Goal: Information Seeking & Learning: Learn about a topic

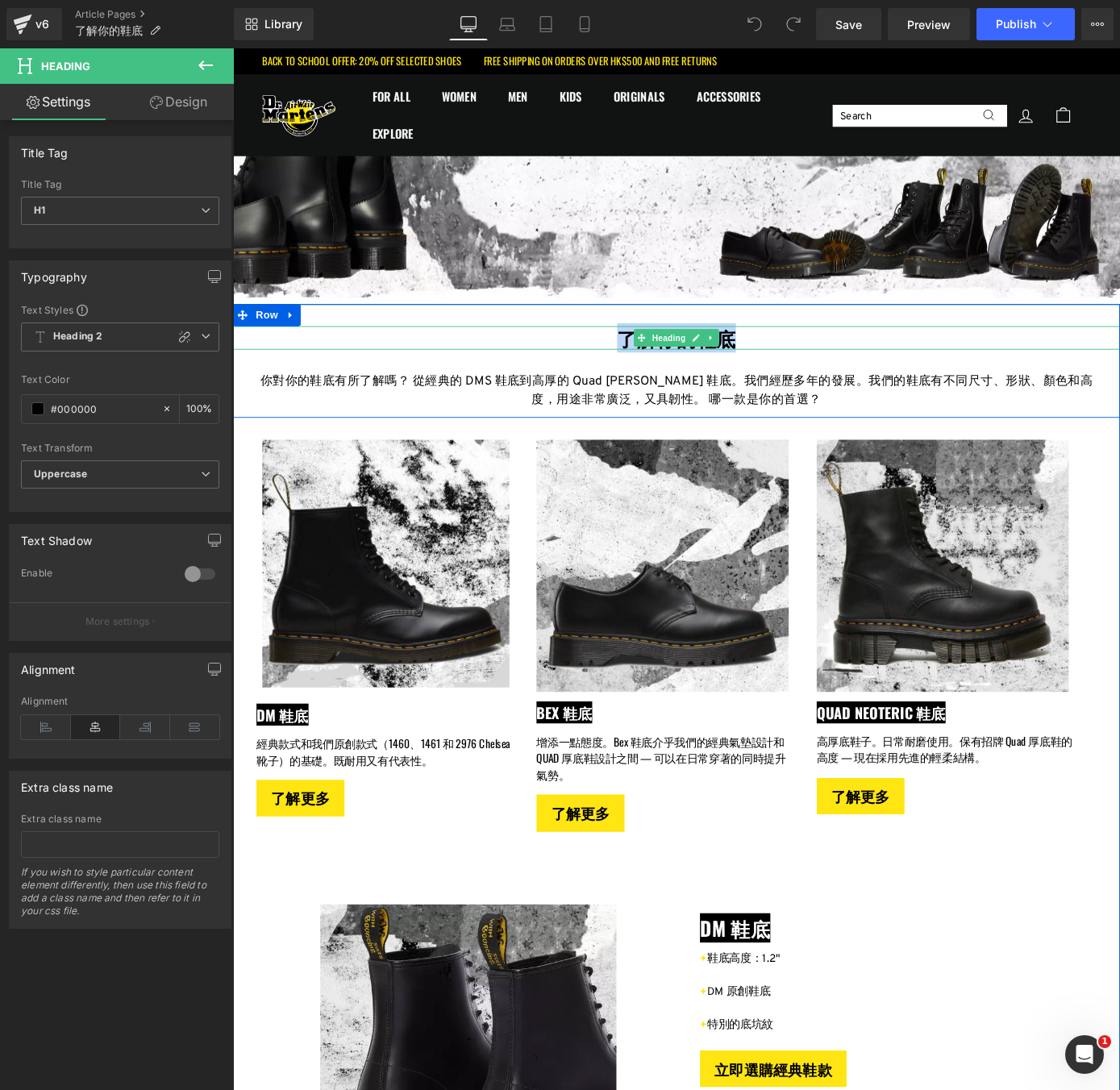
drag, startPoint x: 807, startPoint y: 365, endPoint x: 657, endPoint y: 366, distance: 150.0
click at [657, 366] on h1 "了解你的鞋底" at bounding box center [721, 367] width 975 height 26
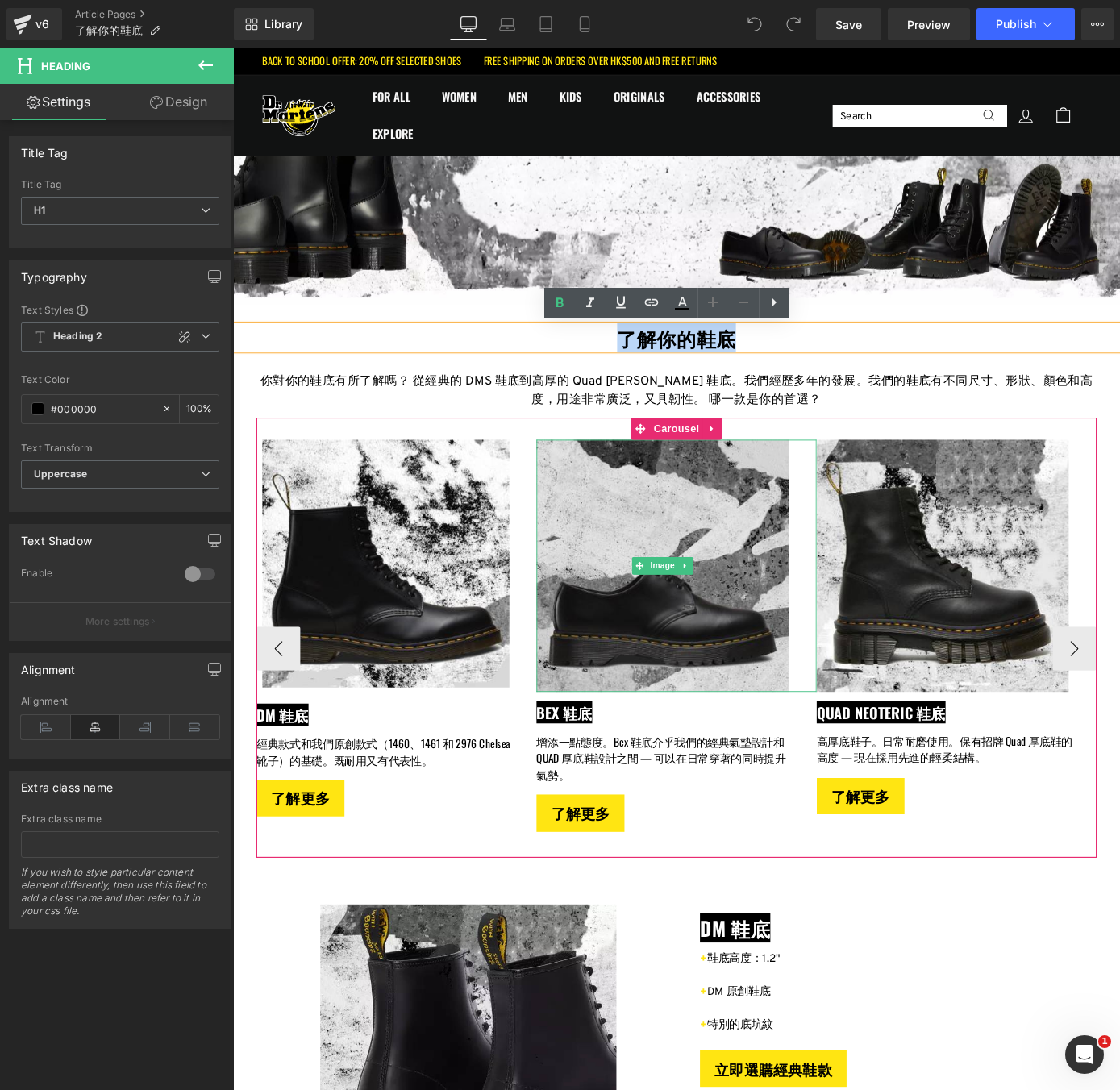
copy h1 "了解你的鞋底"
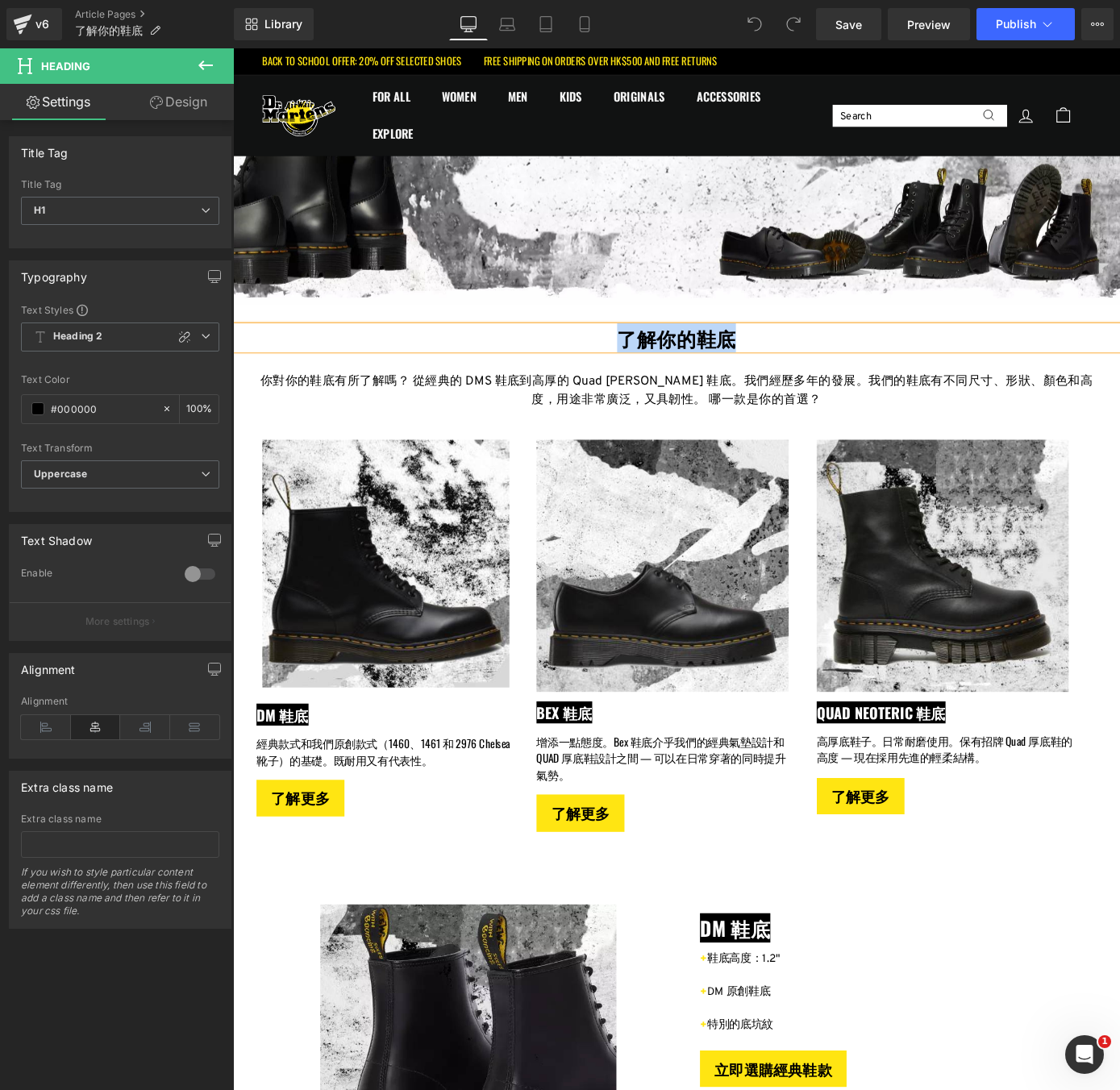
click at [837, 441] on p "你對你的鞋底有所了解嗎？ 從經典的 DMS 鞋底到高厚的 Quad [PERSON_NAME] 鞋底。我們經歷多年的發展。我們的鞋底有不同尺寸、形狀、顏色和高…" at bounding box center [721, 426] width 924 height 41
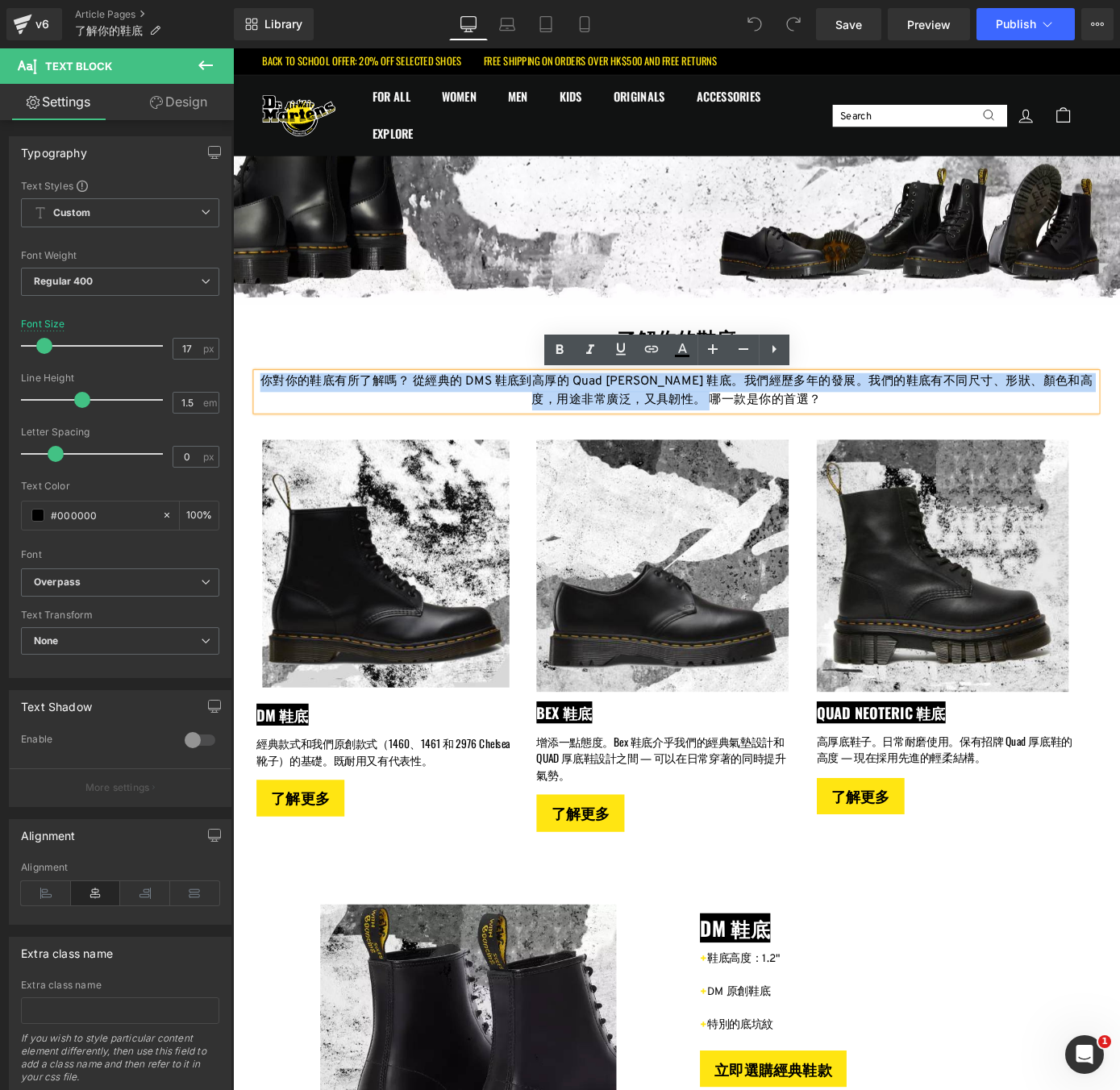
drag, startPoint x: 825, startPoint y: 439, endPoint x: 266, endPoint y: 415, distance: 559.5
click at [266, 415] on p "你對你的鞋底有所了解嗎？ 從經典的 DMS 鞋底到高厚的 Quad [PERSON_NAME] 鞋底。我們經歷多年的發展。我們的鞋底有不同尺寸、形狀、顏色和高…" at bounding box center [721, 426] width 924 height 41
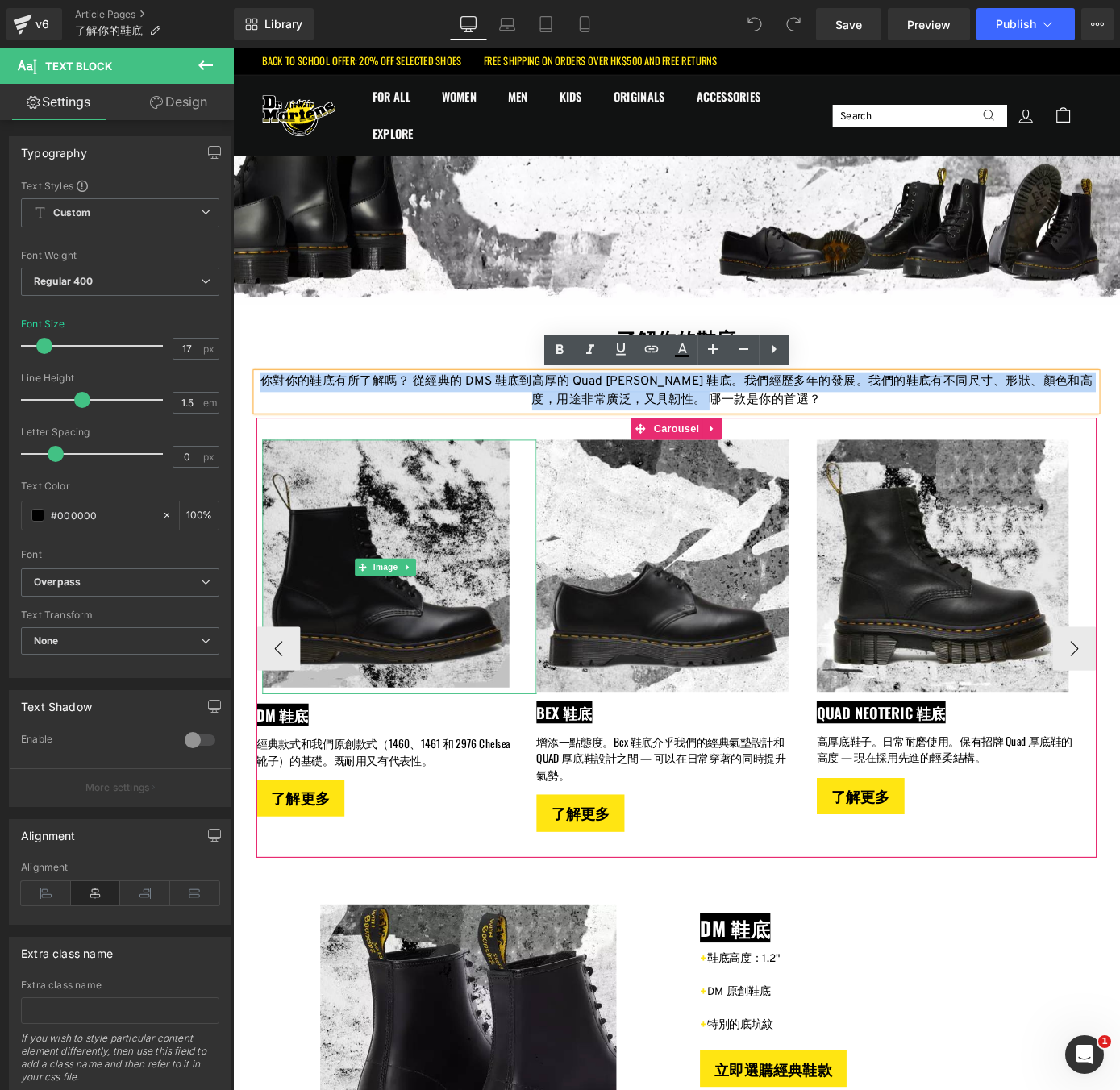
copy p "你對你的鞋底有所了解嗎？ 從經典的 DMS 鞋底到高厚的 Quad [PERSON_NAME] 鞋底。我們經歷多年的發展。我們的鞋底有不同尺寸、形狀、顏色和高…"
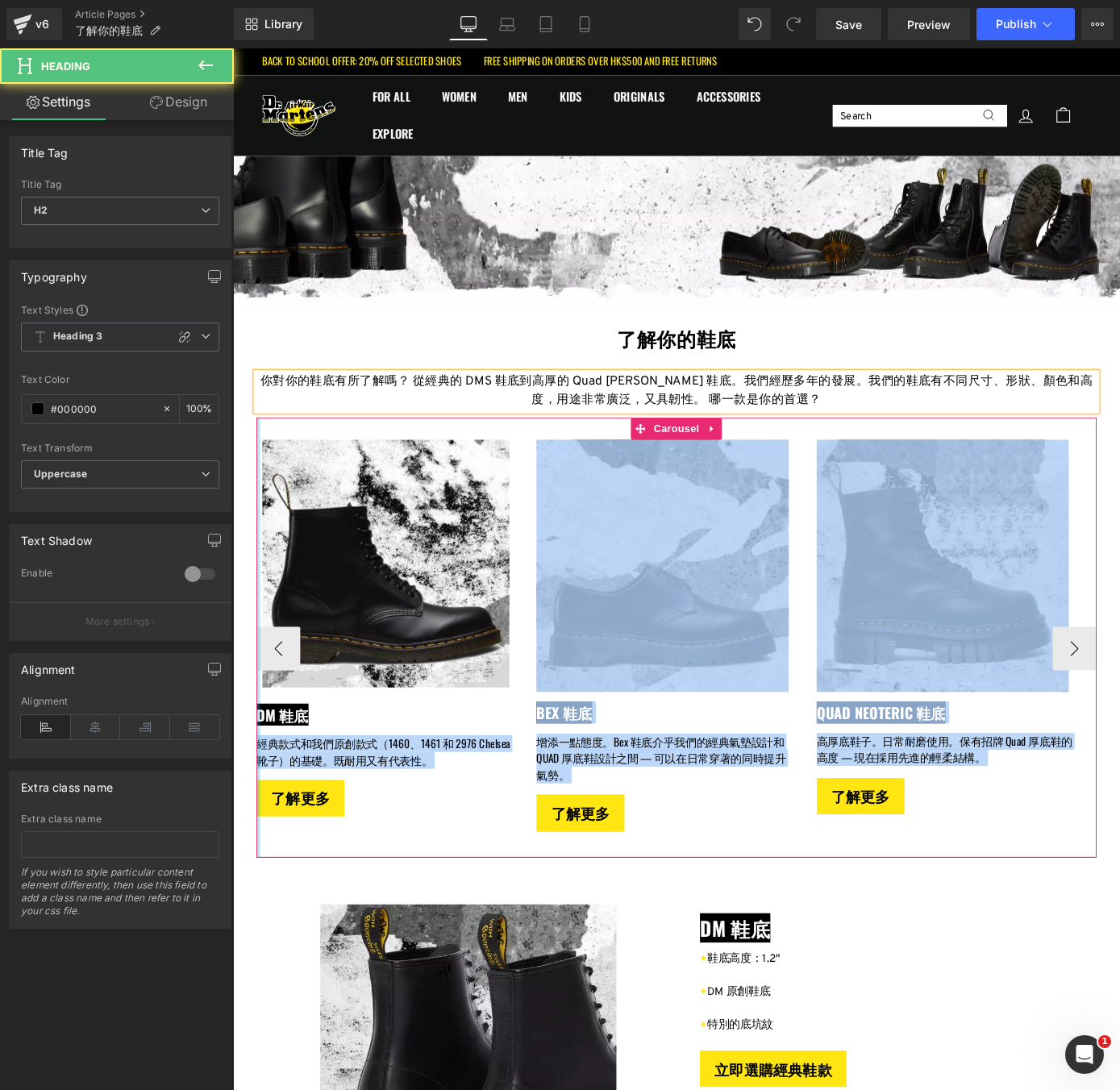
drag, startPoint x: 312, startPoint y: 779, endPoint x: 259, endPoint y: 779, distance: 53.0
click at [259, 779] on div "Image DM 鞋底 Heading 經典款式和我們原創款式（1460、1461 和 2976 Chelsea靴子）的基礎。既耐用又有代表性。 Text B…" at bounding box center [721, 696] width 924 height 484
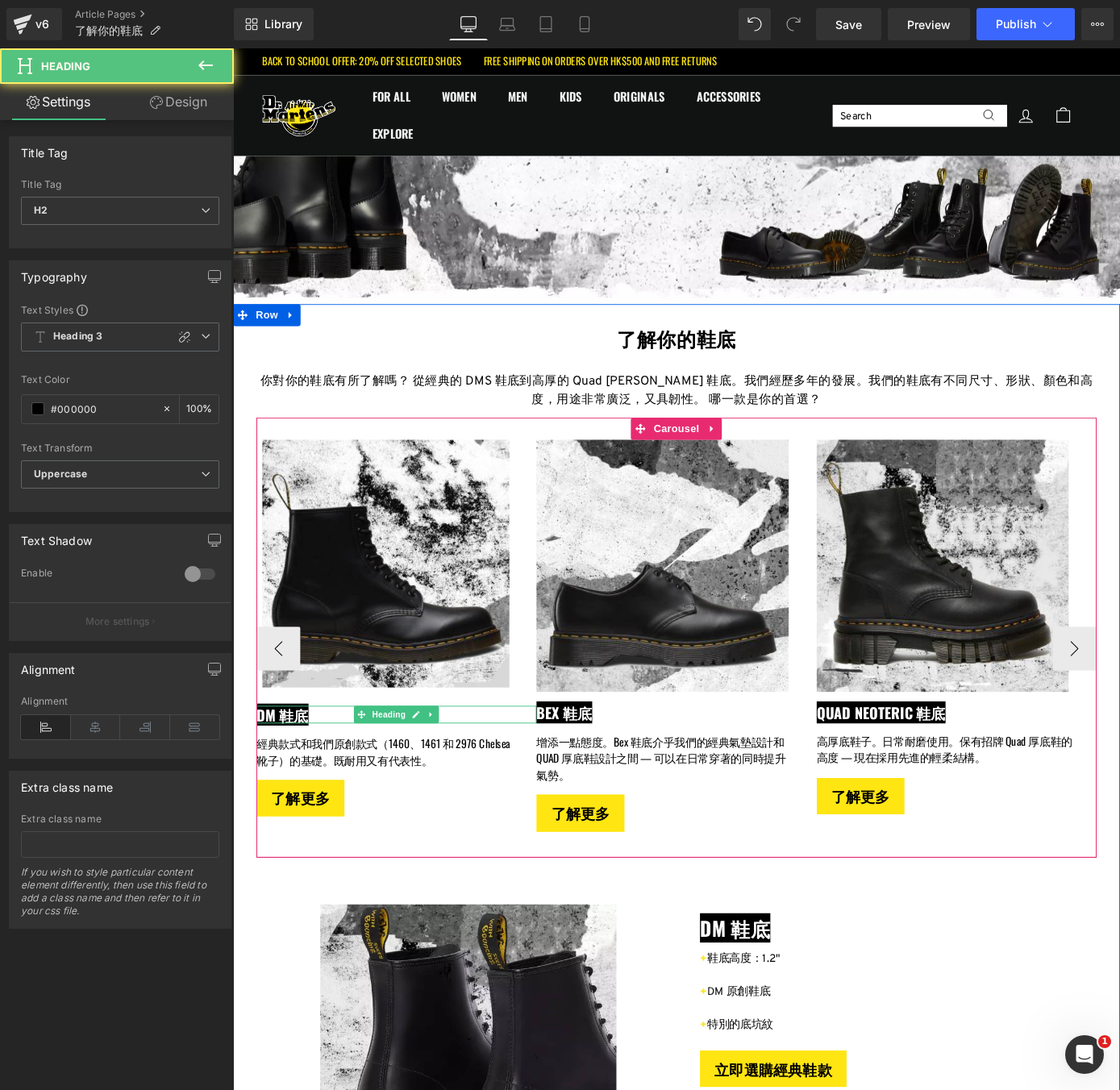
click at [300, 780] on span "DM 鞋底" at bounding box center [288, 781] width 57 height 24
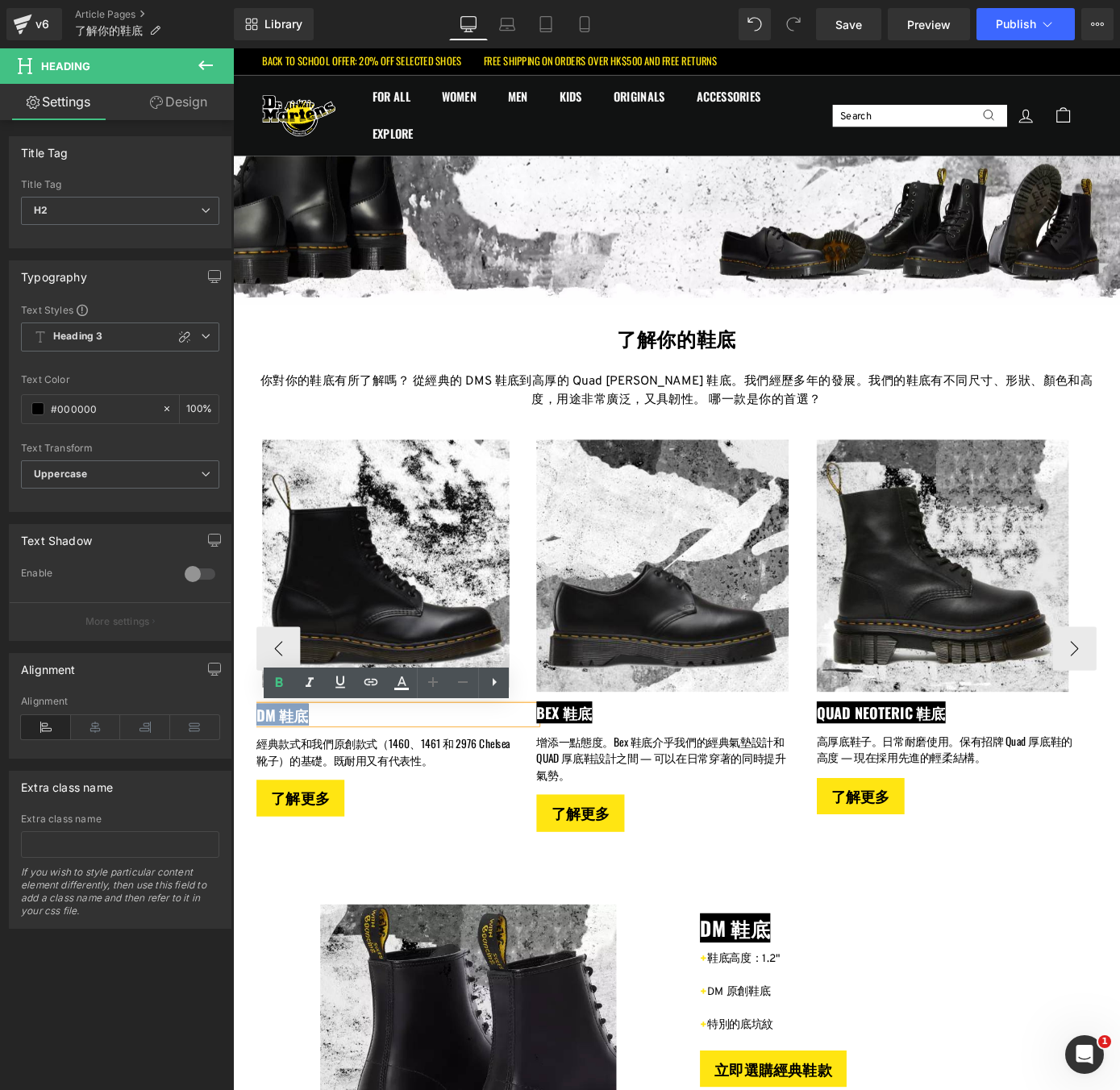
drag, startPoint x: 310, startPoint y: 780, endPoint x: 262, endPoint y: 780, distance: 48.0
click at [262, 780] on span "DM 鞋底" at bounding box center [288, 781] width 57 height 24
copy span "DM 鞋底"
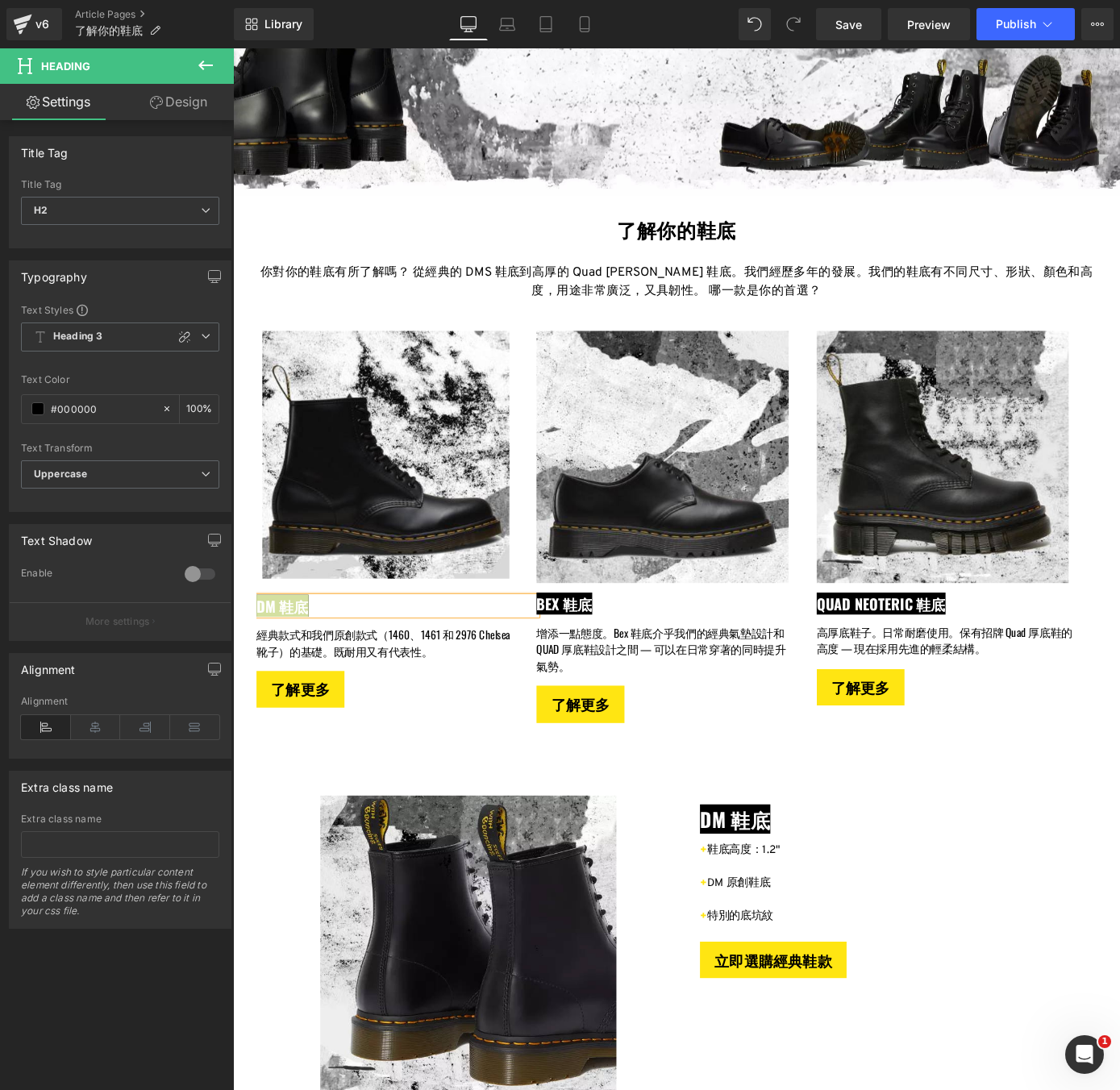
scroll to position [121, 0]
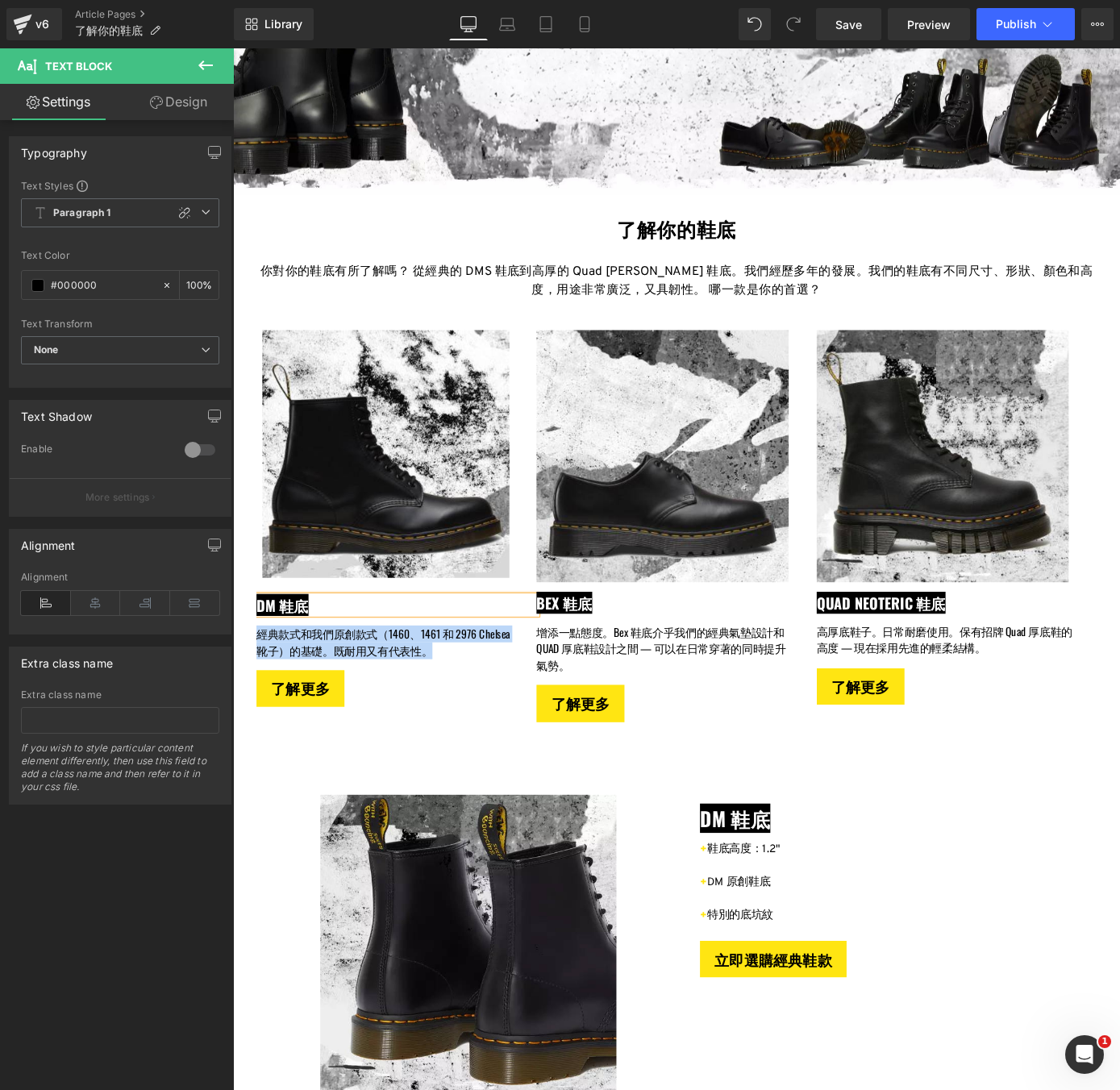
drag, startPoint x: 476, startPoint y: 704, endPoint x: 257, endPoint y: 695, distance: 219.2
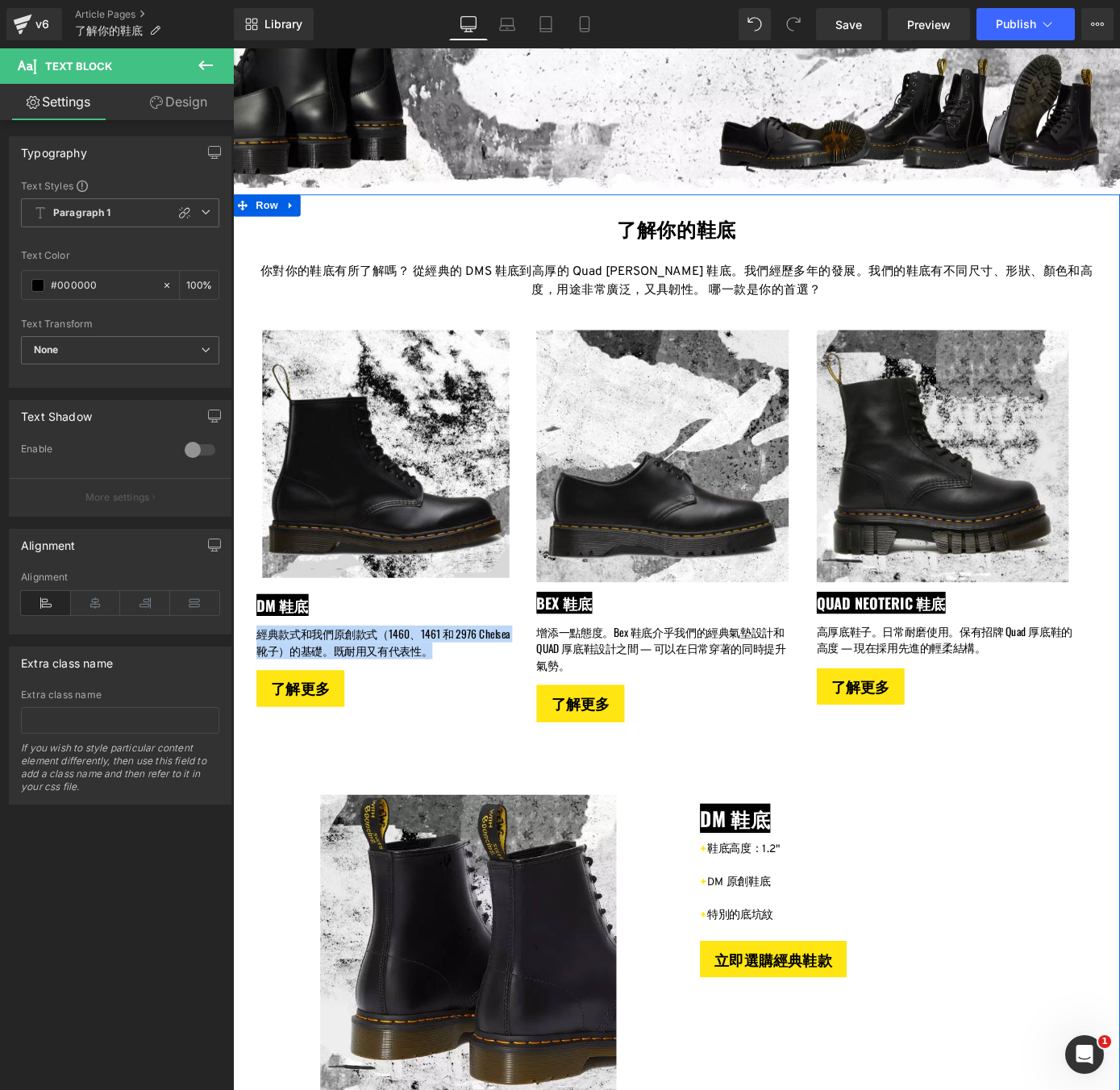
copy p "經典款式和我們原創款式（1460、1461 和 2976 Chelsea靴子）的基礎。既耐用又有代表性。"
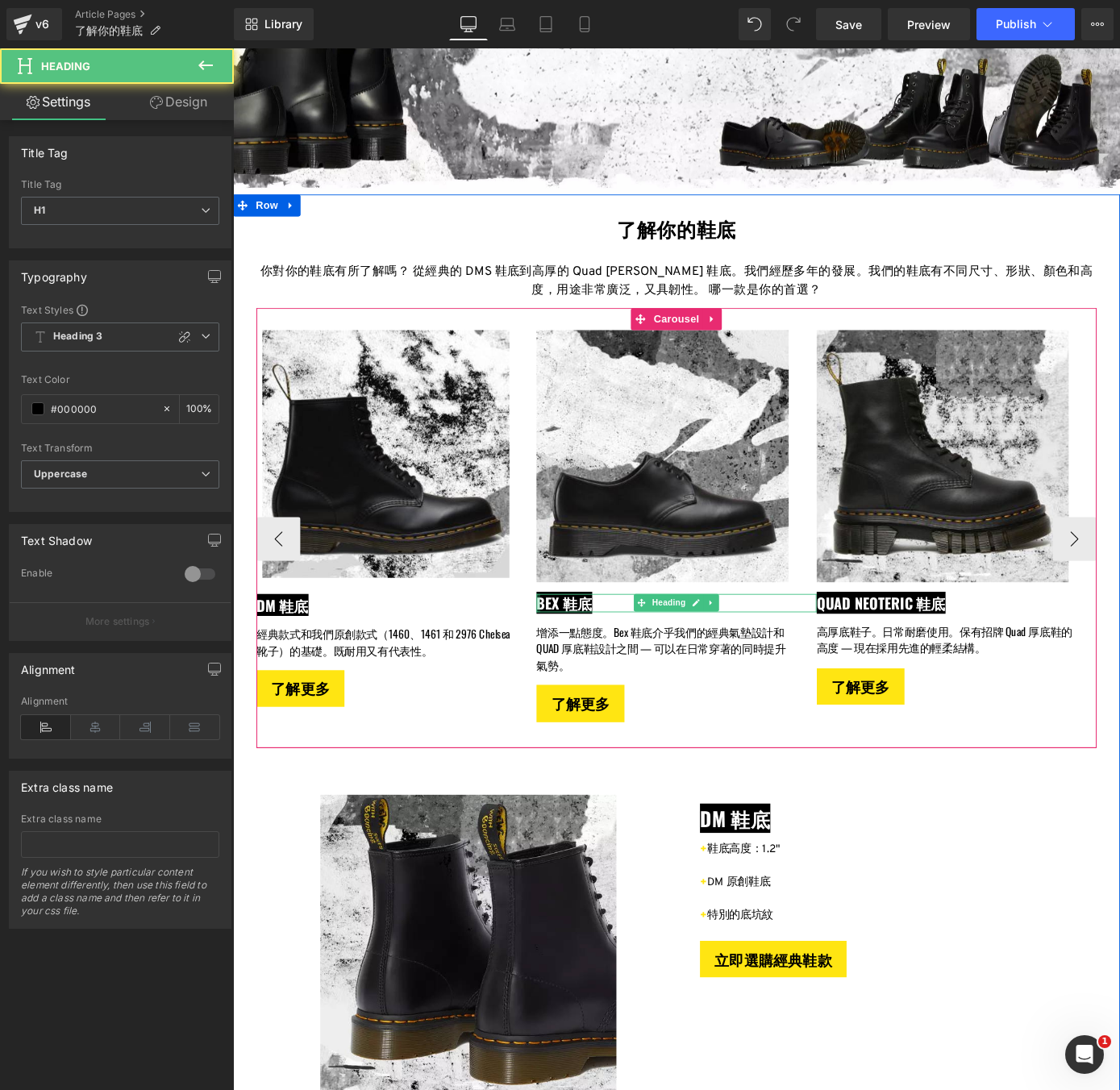
drag, startPoint x: 626, startPoint y: 658, endPoint x: 570, endPoint y: 659, distance: 56.0
click at [570, 659] on div "Bex 鞋底 Heading" at bounding box center [721, 659] width 308 height 20
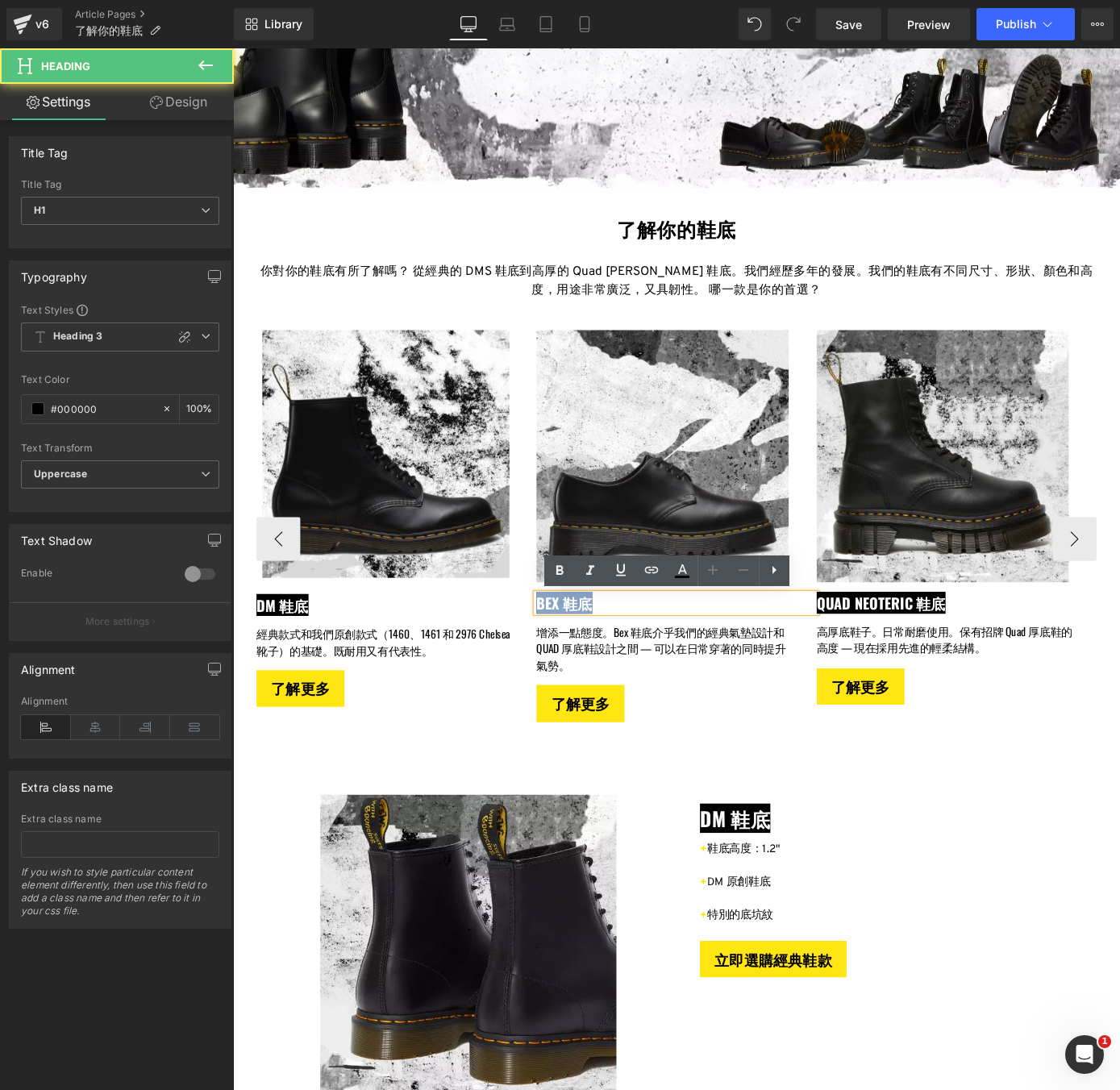
drag, startPoint x: 625, startPoint y: 654, endPoint x: 568, endPoint y: 653, distance: 57.0
click at [568, 653] on span "Bex 鞋底" at bounding box center [597, 658] width 61 height 24
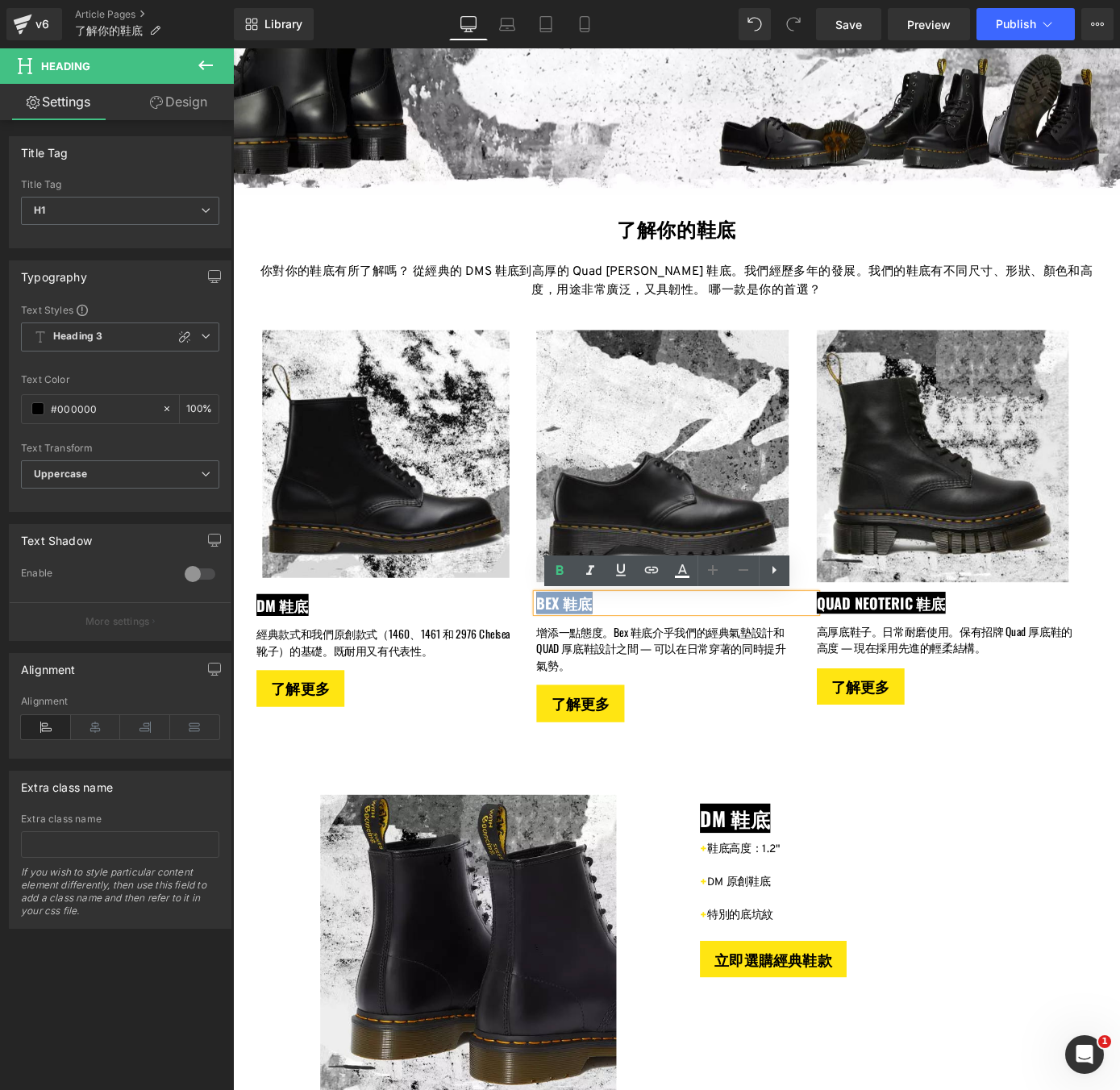
copy span "Bex 鞋底"
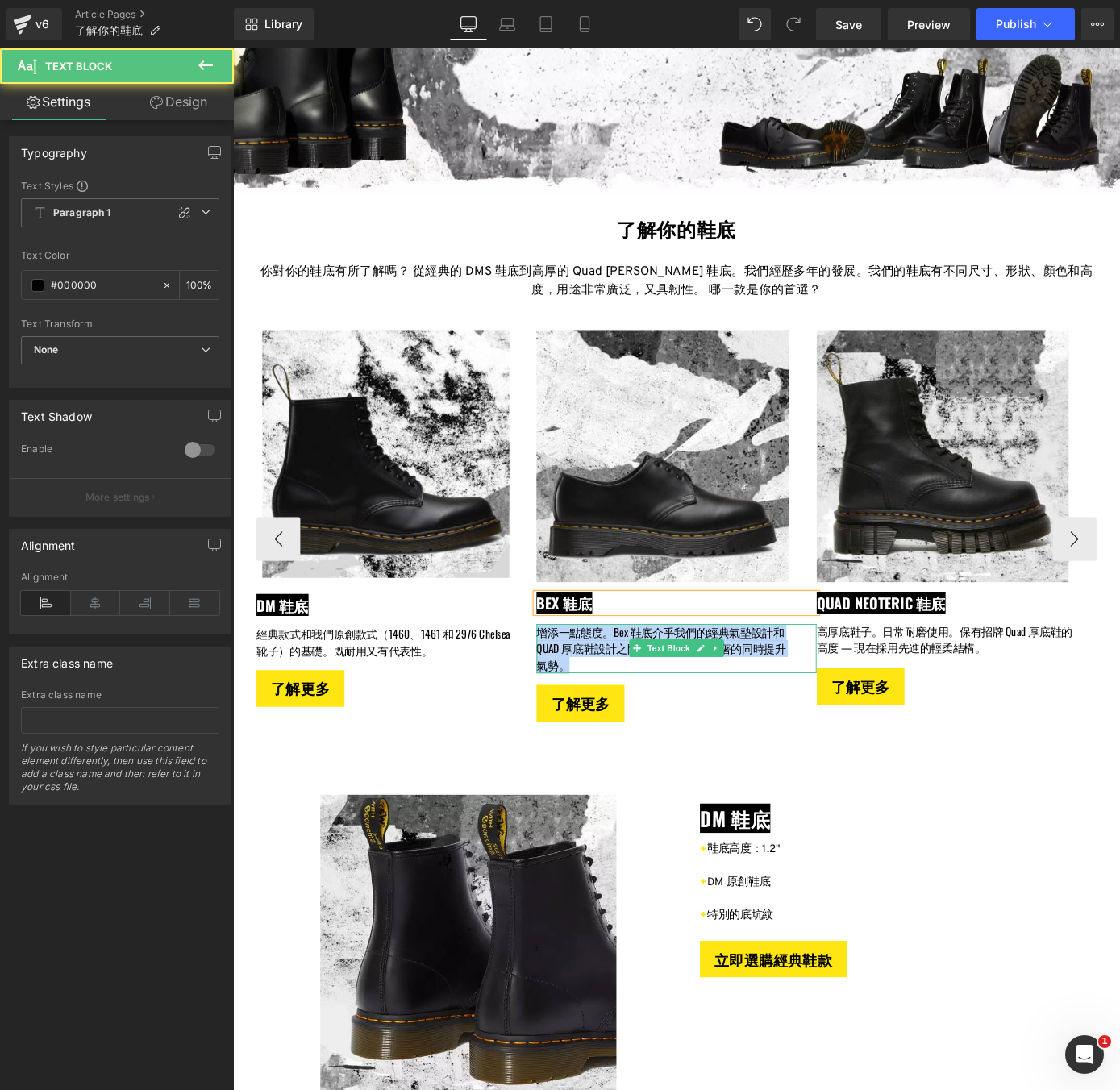
drag, startPoint x: 612, startPoint y: 723, endPoint x: 573, endPoint y: 694, distance: 48.6
click at [573, 694] on p "增添一點態度。Bex 鞋底介乎我們的經典氣墊設計和 QUAD 厚底鞋設計之間 — 可以在日常穿著的同時提升氣勢。" at bounding box center [708, 708] width 283 height 55
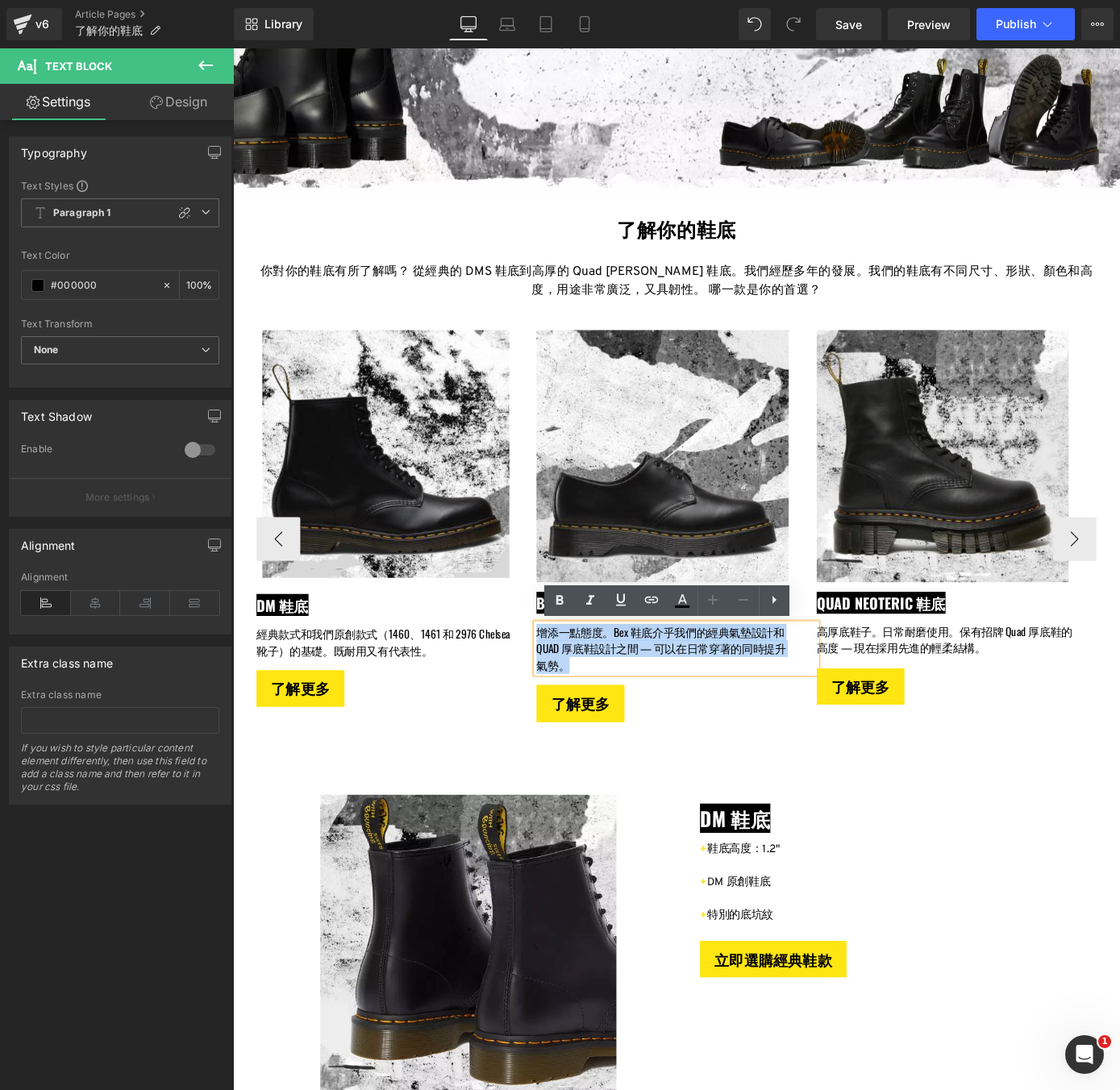
copy p "增添一點態度。Bex 鞋底介乎我們的經典氣墊設計和 QUAD 厚底鞋設計之間 — 可以在日常穿著的同時提升氣勢。"
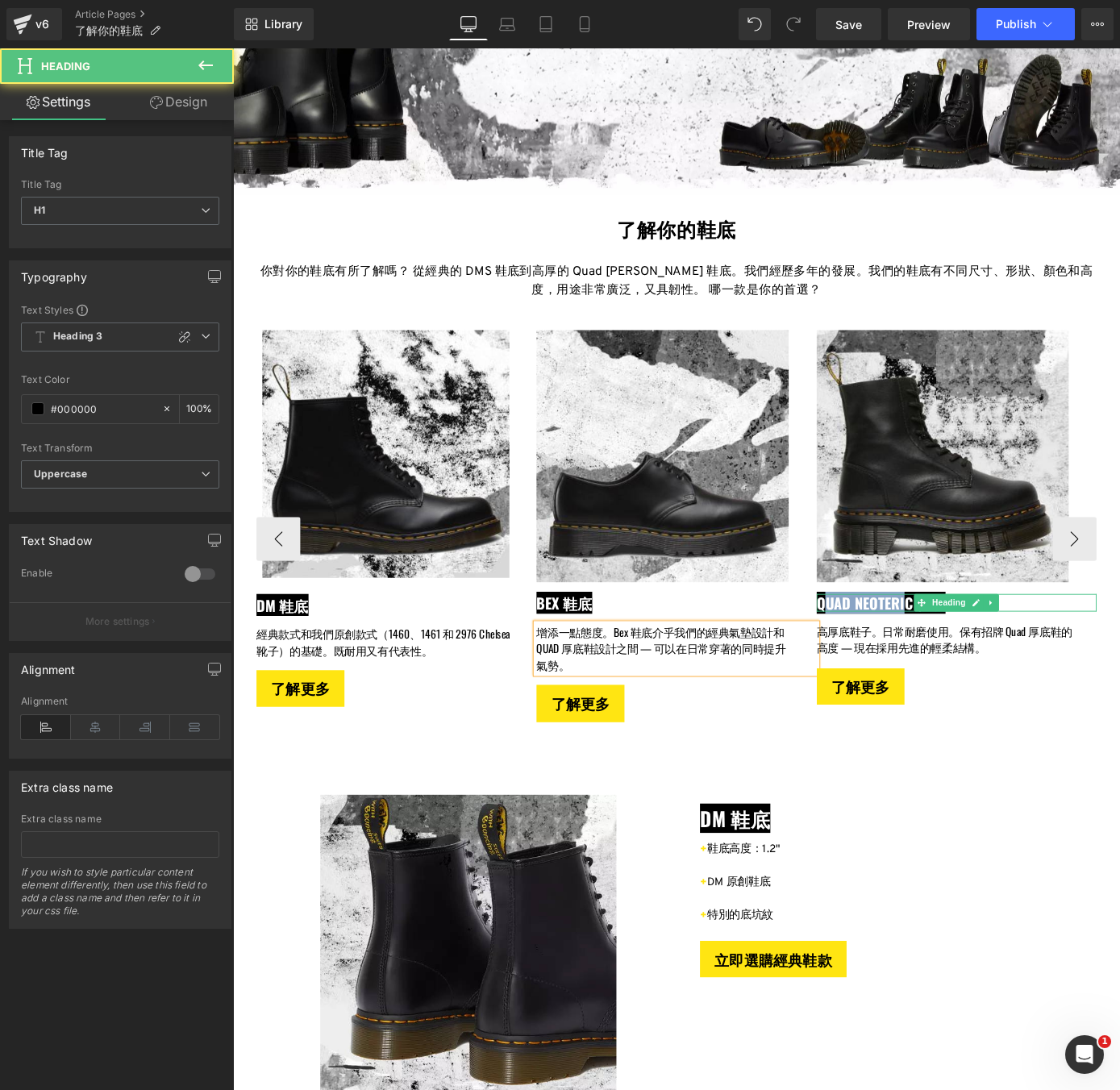
drag, startPoint x: 881, startPoint y: 659, endPoint x: 970, endPoint y: 655, distance: 89.1
click at [970, 655] on span "Quad Neoteric 鞋底" at bounding box center [945, 658] width 142 height 24
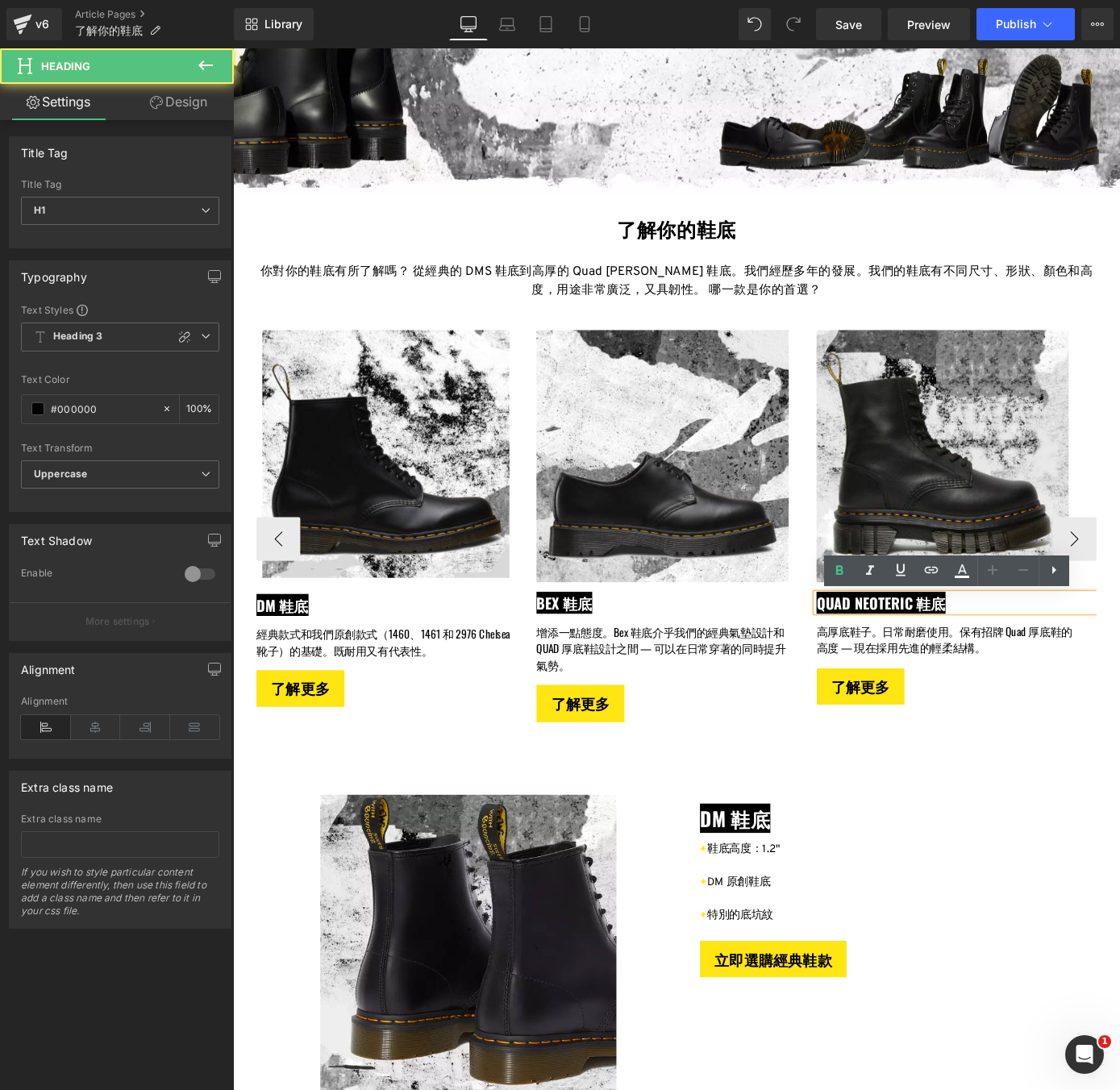
drag, startPoint x: 878, startPoint y: 661, endPoint x: 1016, endPoint y: 645, distance: 138.9
click at [1016, 646] on span "Quad Neoteric 鞋底" at bounding box center [945, 658] width 142 height 24
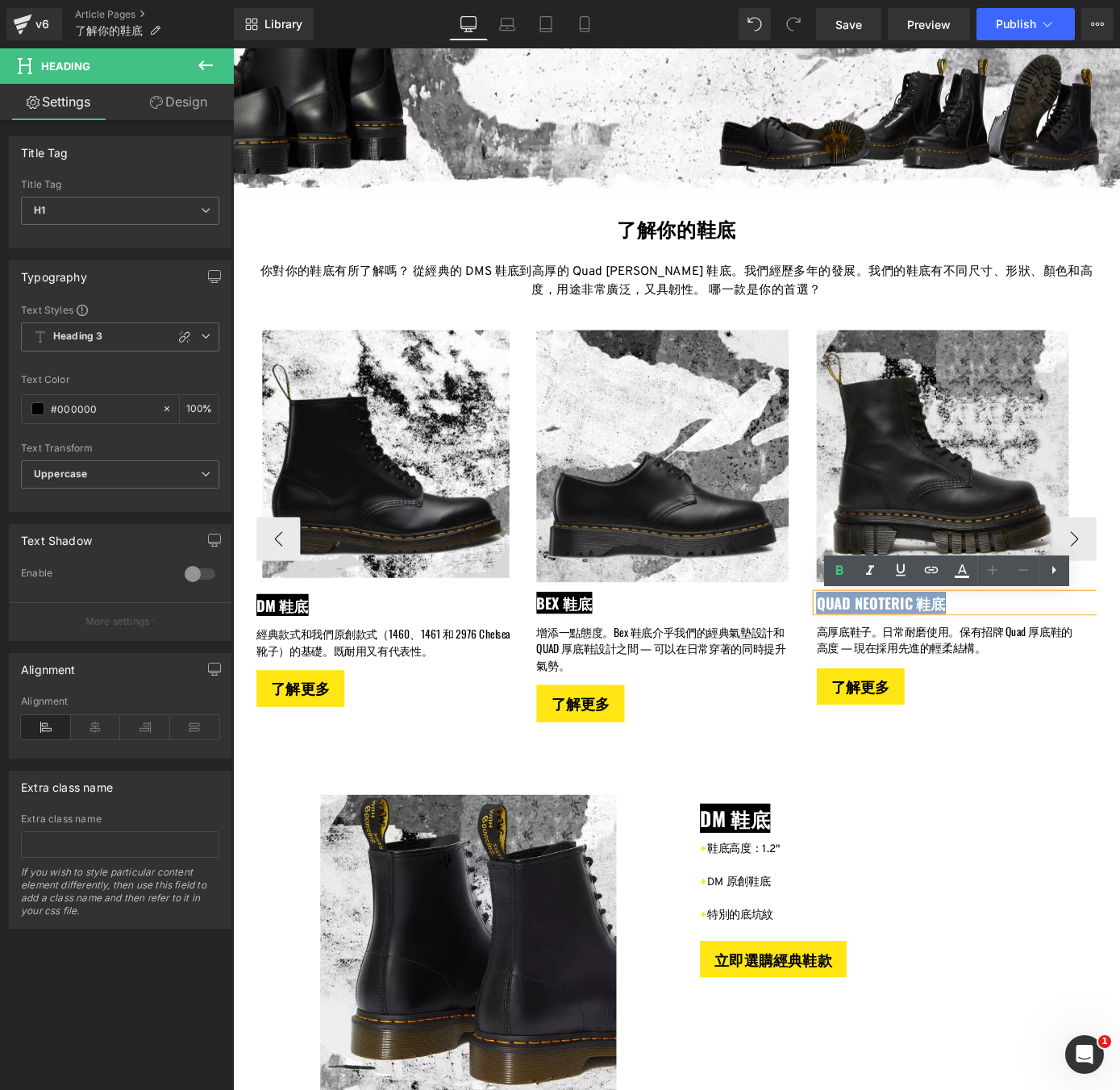
drag, startPoint x: 1017, startPoint y: 655, endPoint x: 876, endPoint y: 659, distance: 141.1
click at [876, 659] on span "Quad Neoteric 鞋底" at bounding box center [945, 658] width 142 height 24
copy span "Quad Neoteric 鞋底"
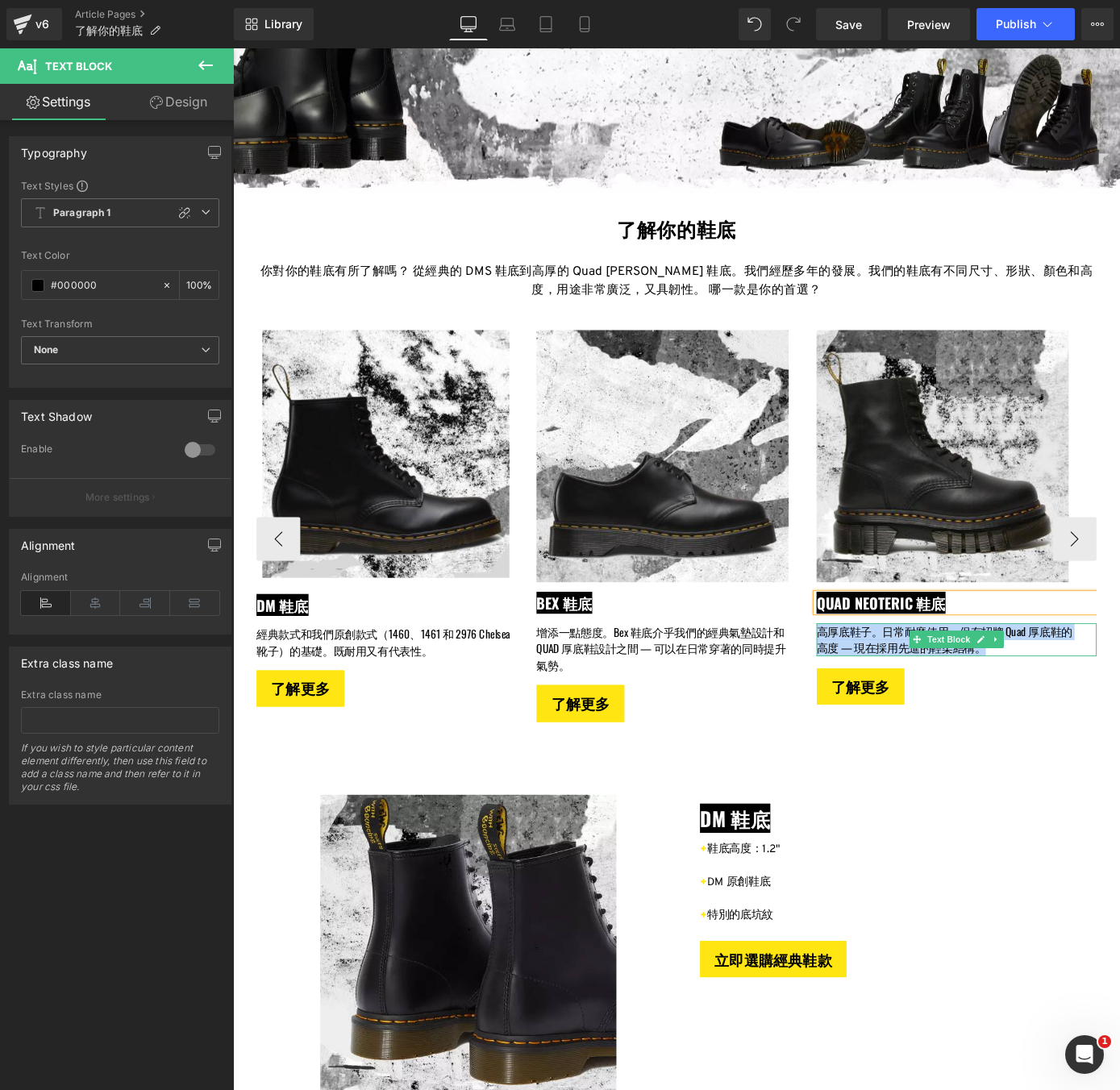
drag, startPoint x: 1057, startPoint y: 711, endPoint x: 880, endPoint y: 685, distance: 178.9
click at [880, 685] on p "高厚底鞋子。日常耐磨使用。保有招牌 Quad 厚底鞋的高度 — 現在採用先進的輕柔結構。" at bounding box center [1016, 698] width 283 height 36
copy p "高厚底鞋子。日常耐磨使用。保有招牌 Quad 厚底鞋的高度 — 現在採用先進的輕柔結構。"
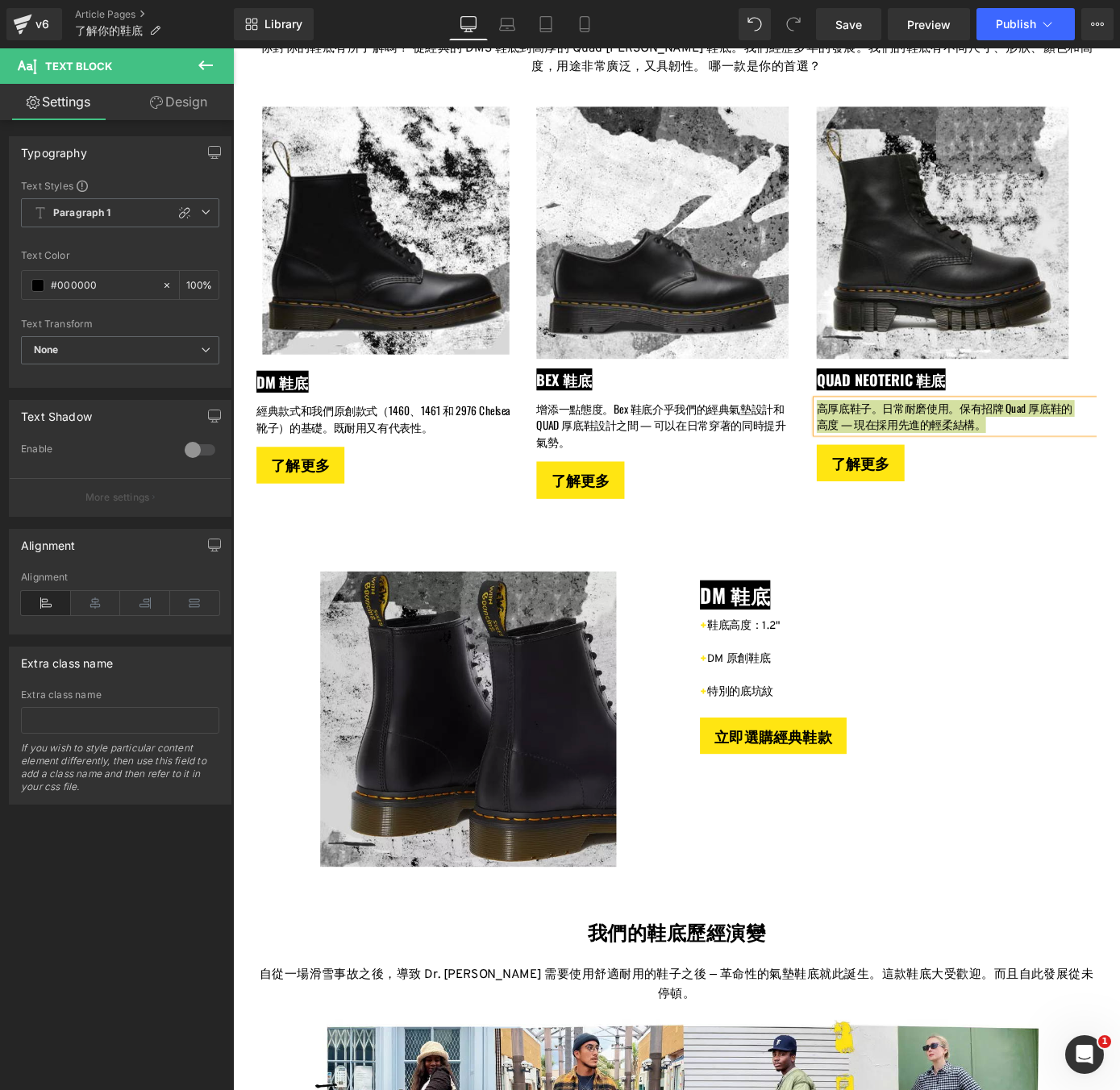
scroll to position [705, 0]
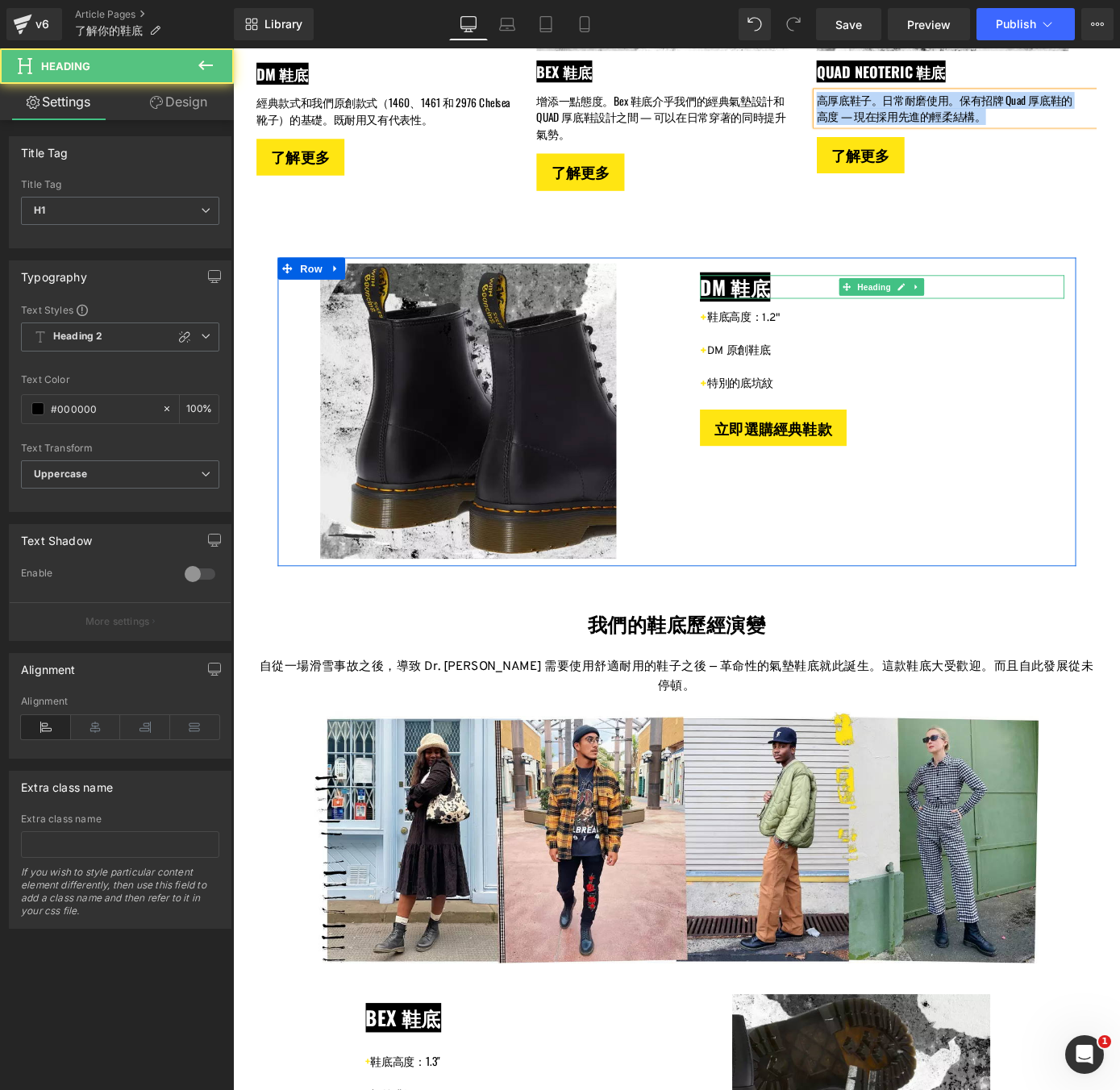
drag, startPoint x: 756, startPoint y: 308, endPoint x: 823, endPoint y: 306, distance: 67.0
click at [823, 306] on span "DM 鞋底" at bounding box center [785, 311] width 77 height 32
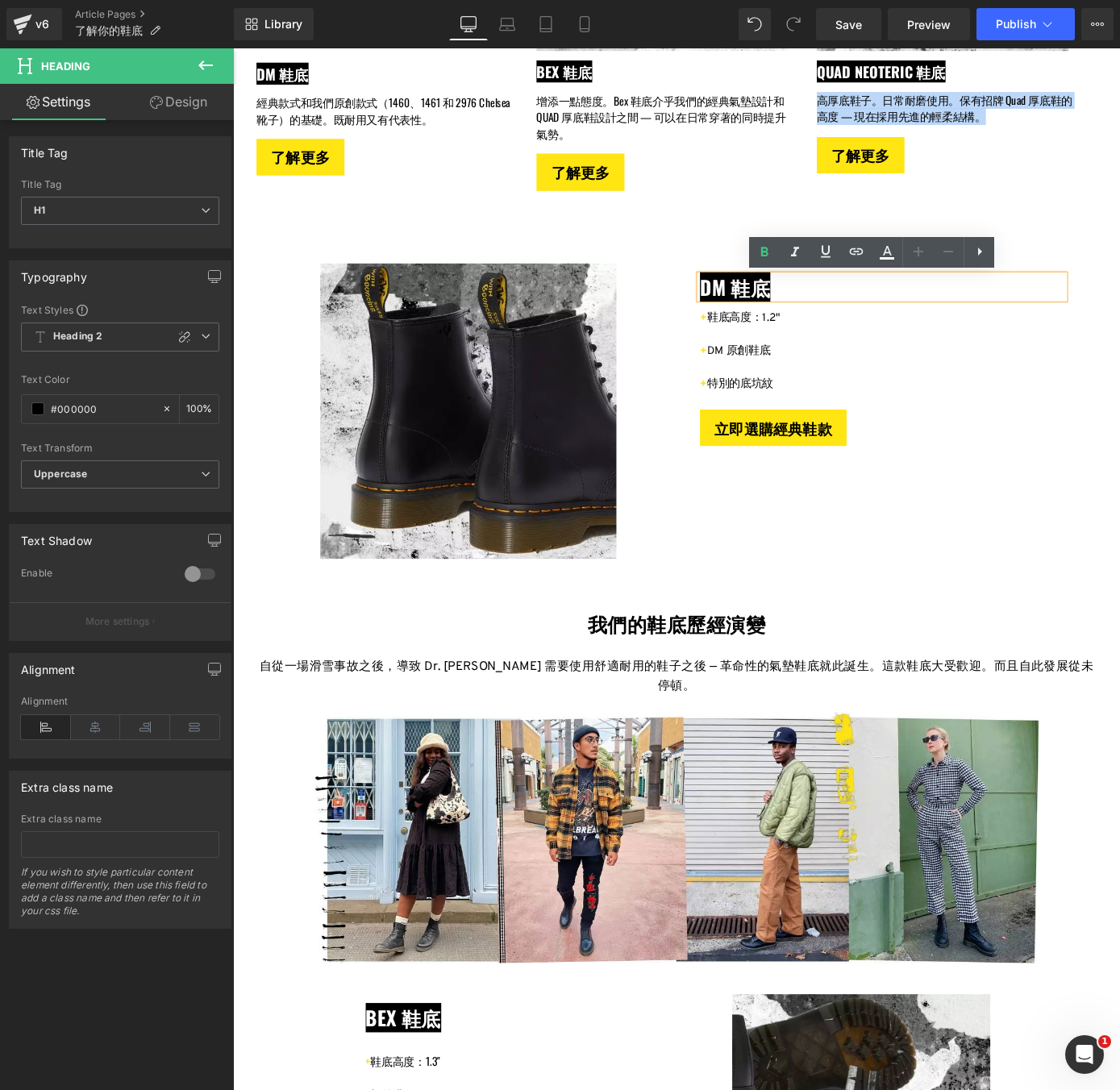
copy span "DM 鞋底"
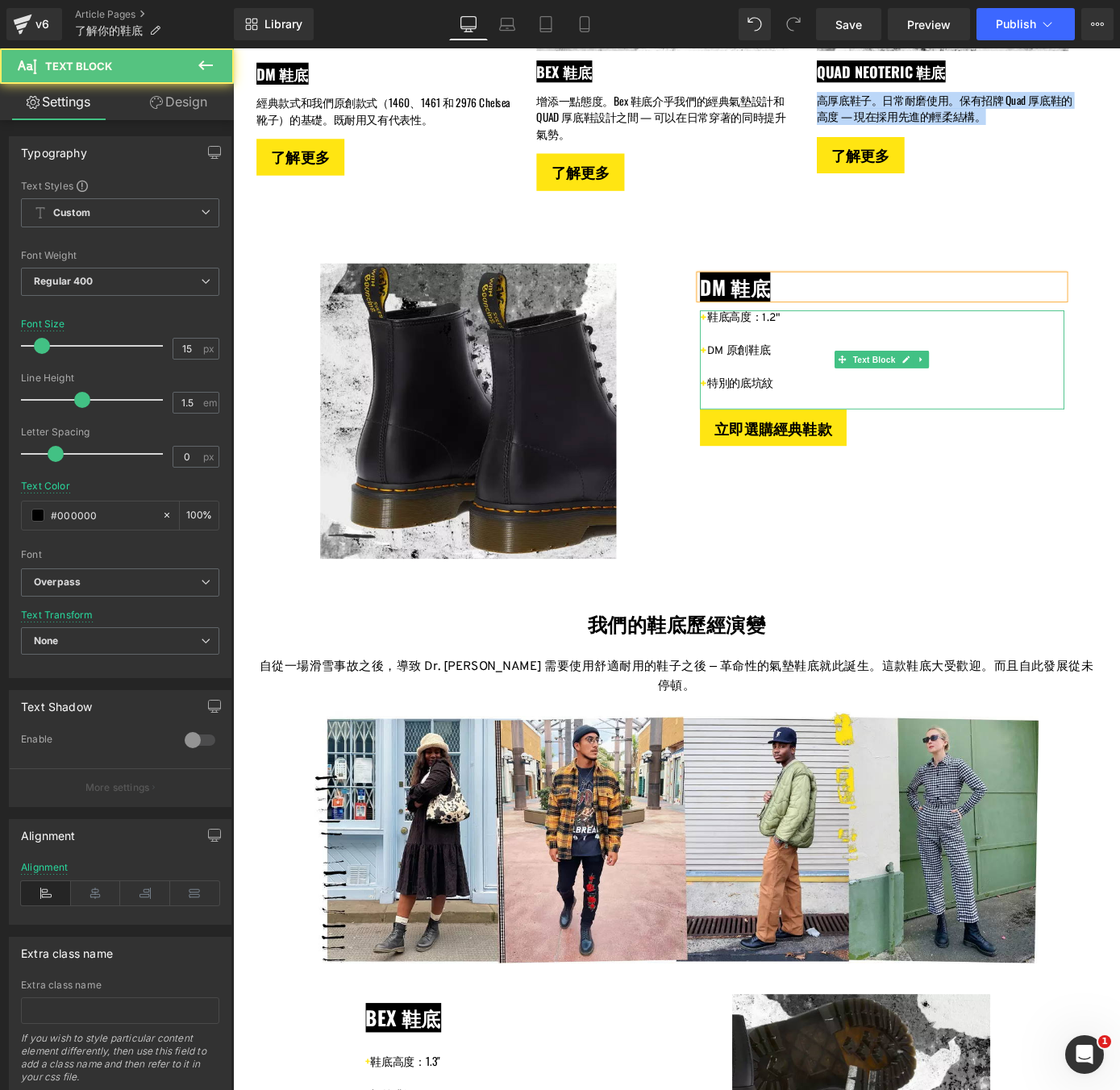
drag, startPoint x: 834, startPoint y: 345, endPoint x: 759, endPoint y: 348, distance: 75.1
click at [759, 348] on p "+ 鞋底高度：1.2"" at bounding box center [947, 347] width 401 height 19
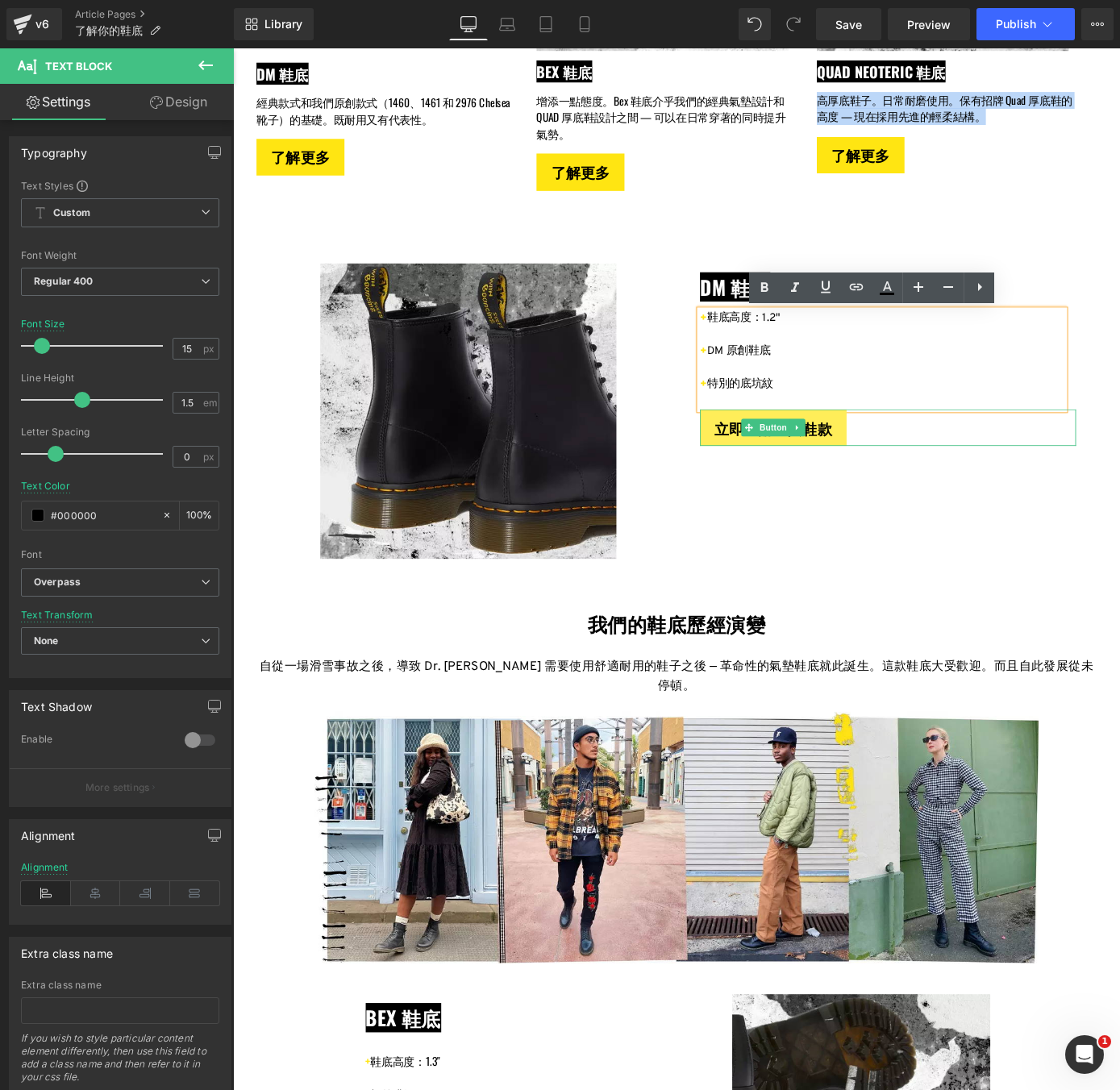
copy p "鞋底高度：1.2""
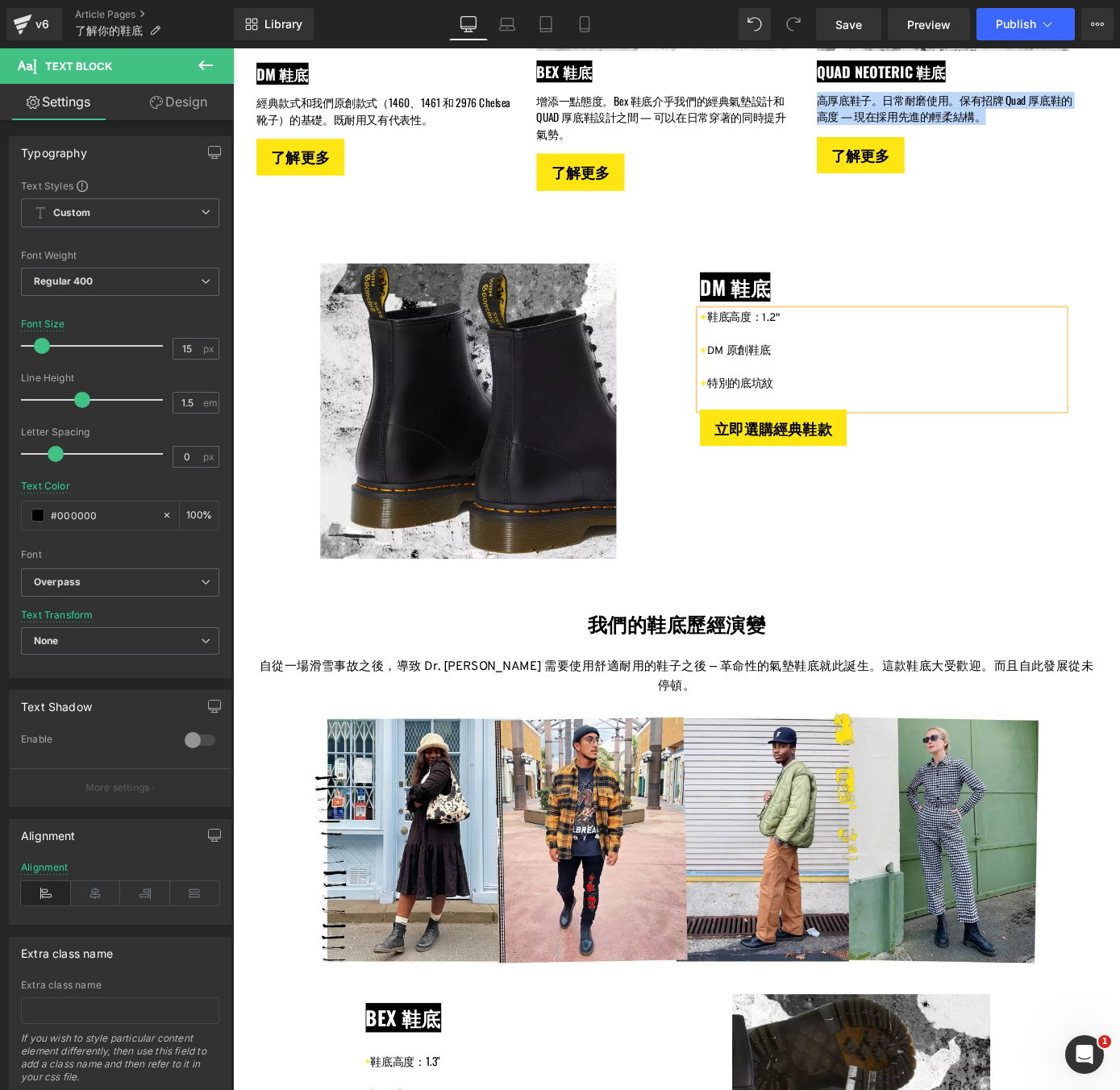
drag, startPoint x: 831, startPoint y: 380, endPoint x: 761, endPoint y: 378, distance: 70.0
click at [761, 378] on p "+ DM 原創鞋底" at bounding box center [947, 383] width 401 height 19
drag, startPoint x: 828, startPoint y: 418, endPoint x: 763, endPoint y: 416, distance: 65.0
click at [763, 416] on p "+ 特別的底坑紋" at bounding box center [947, 419] width 401 height 19
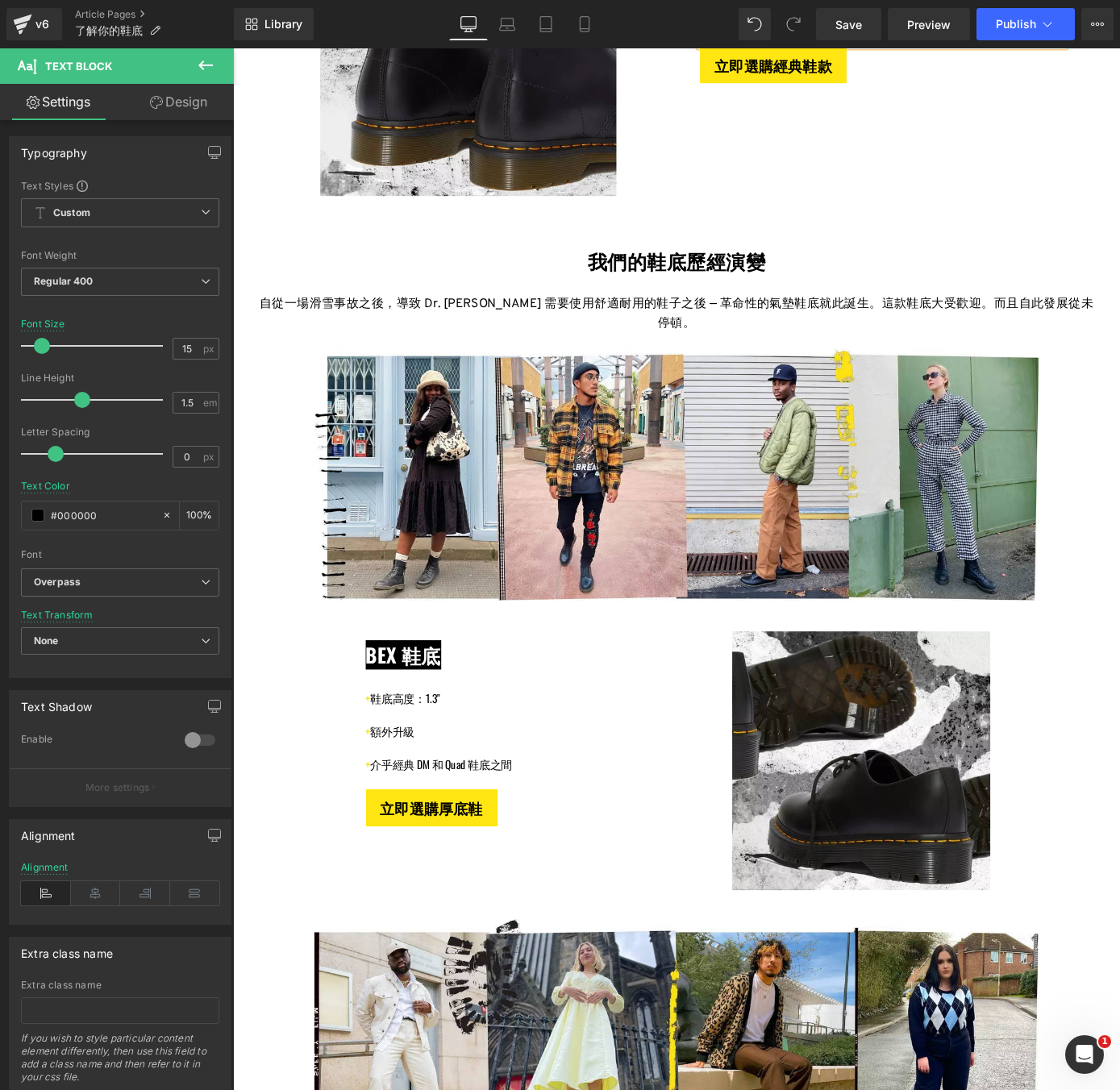
scroll to position [1123, 0]
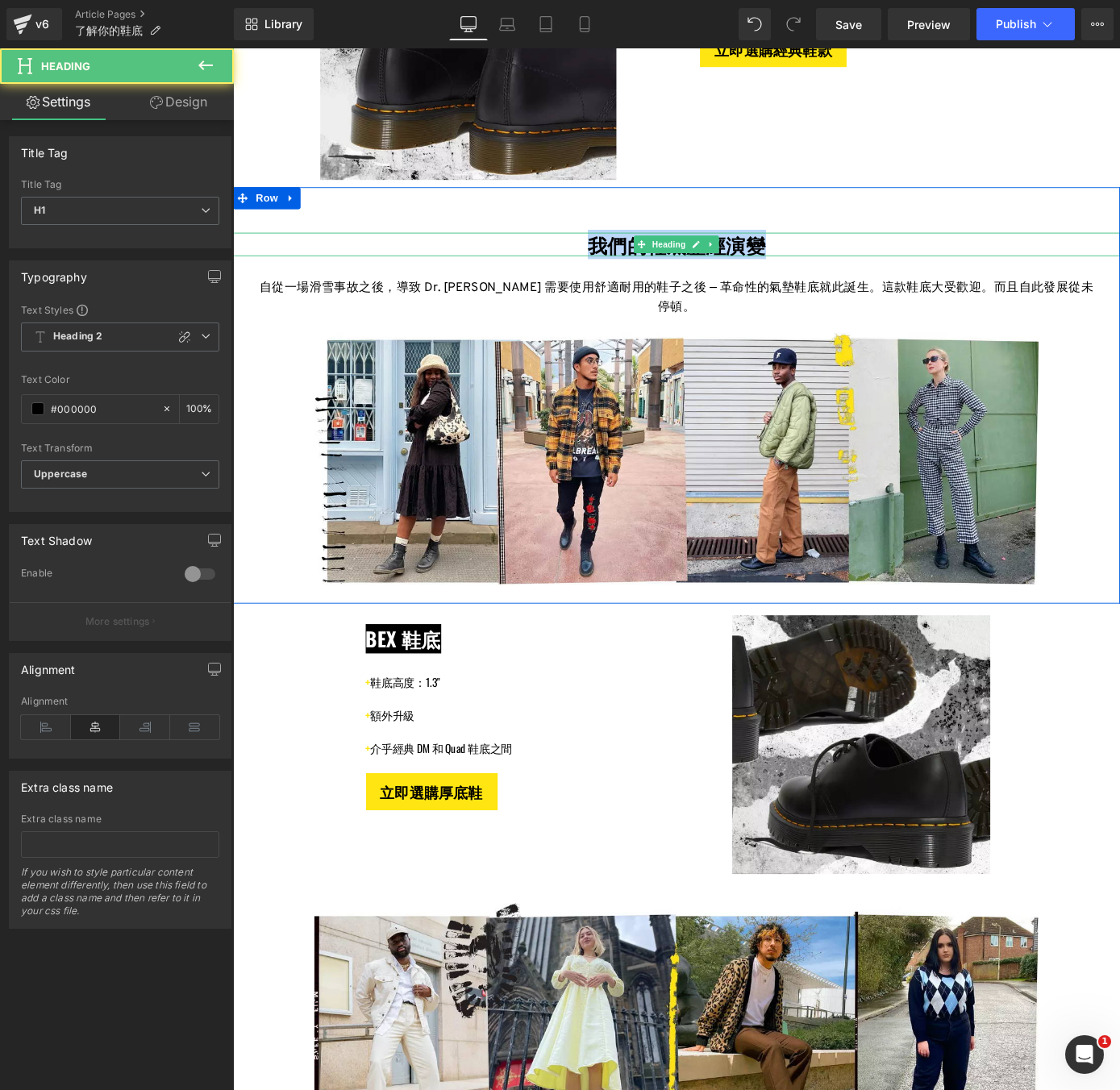
drag, startPoint x: 703, startPoint y: 262, endPoint x: 626, endPoint y: 264, distance: 77.0
click at [626, 264] on h1 "我們的鞋底歷經演變" at bounding box center [721, 263] width 975 height 26
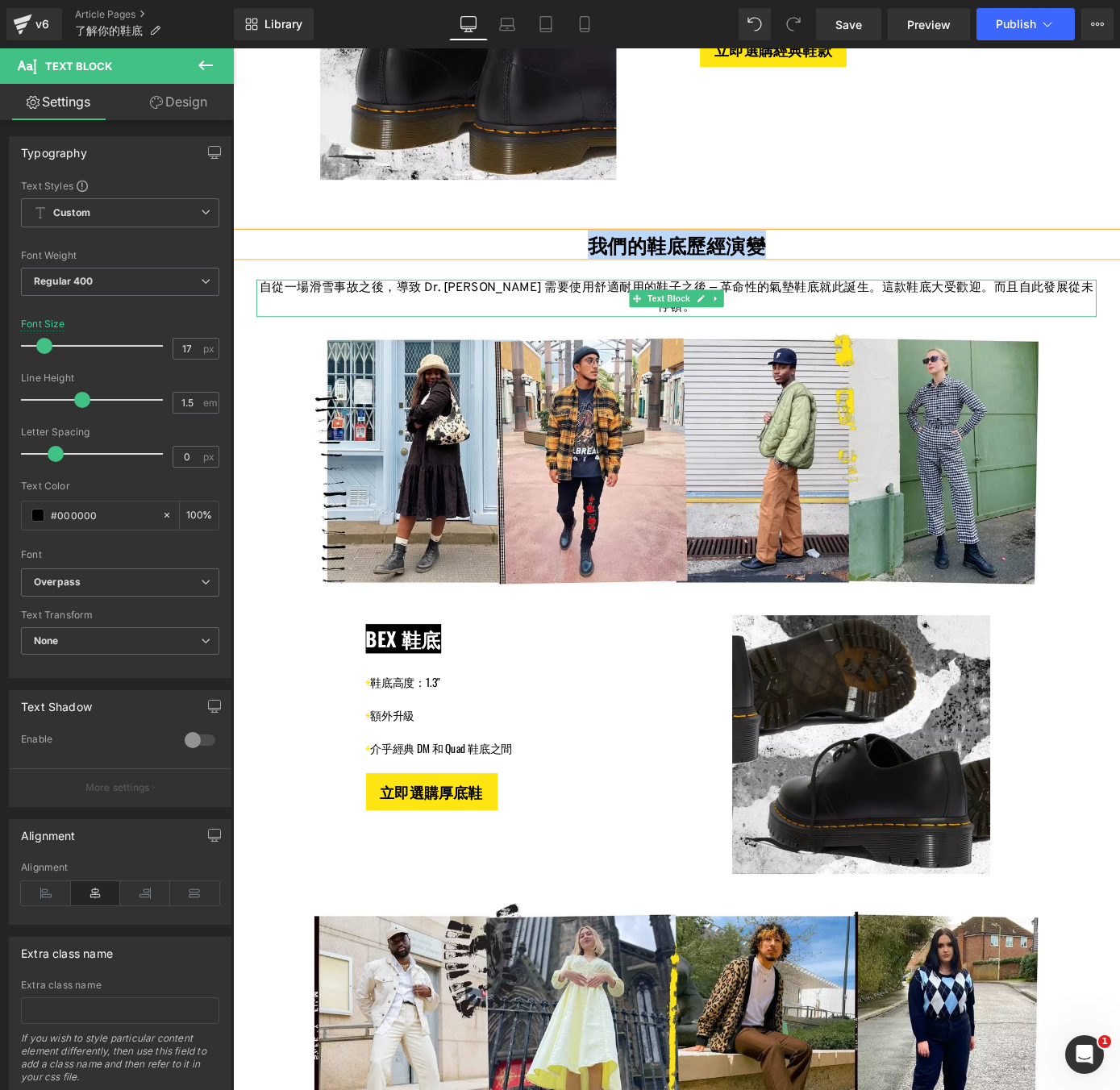
drag, startPoint x: 736, startPoint y: 334, endPoint x: 267, endPoint y: 310, distance: 469.6
click at [267, 310] on p "自從一場滑雪事故之後，導致 Dr. [PERSON_NAME] 需要使用舒適耐用的鞋子之後 — 革命性的氣墊鞋底就此誕生。這款鞋底大受歡迎。而且自此發展從未停…" at bounding box center [721, 323] width 924 height 41
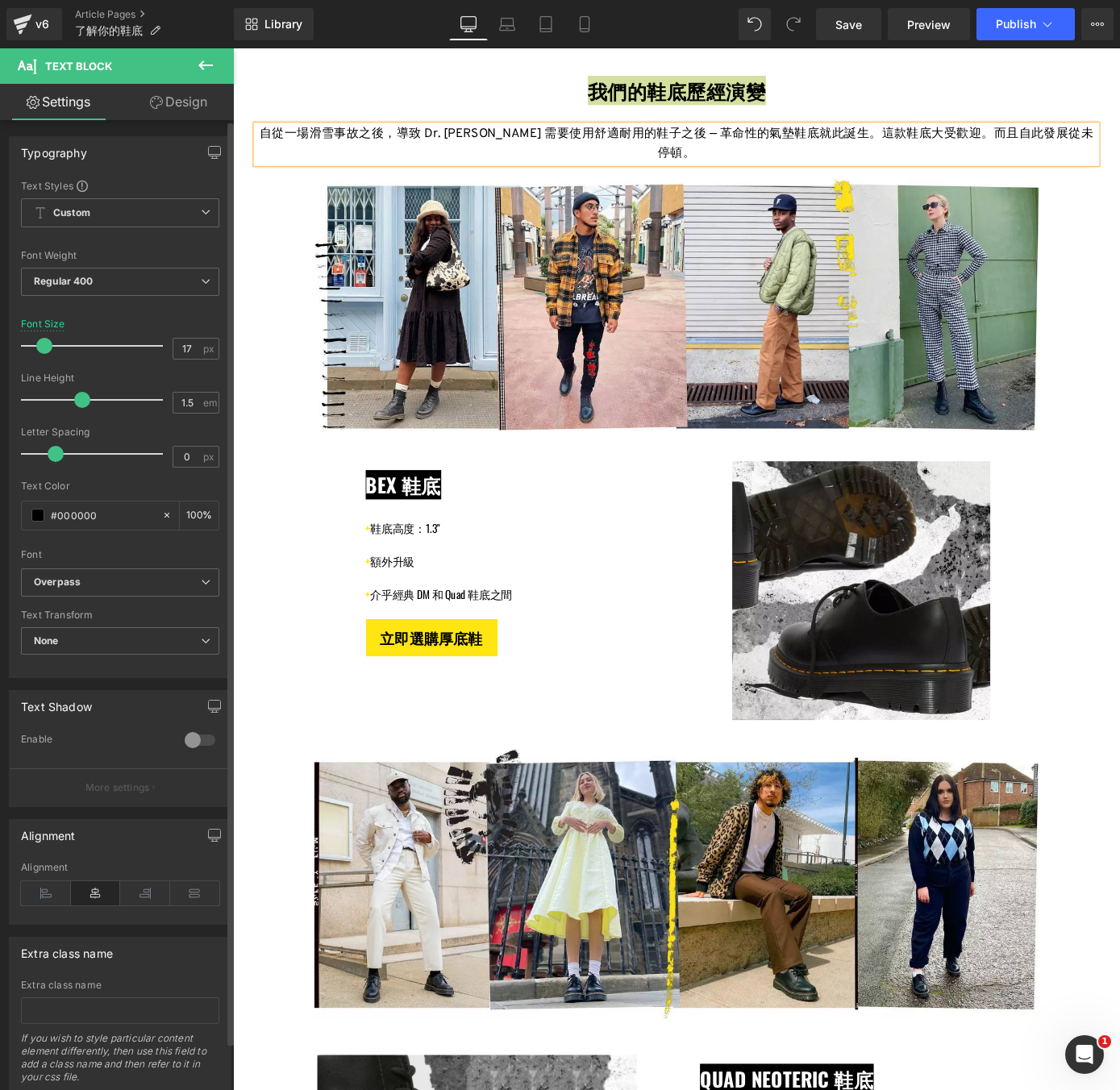
scroll to position [1294, 0]
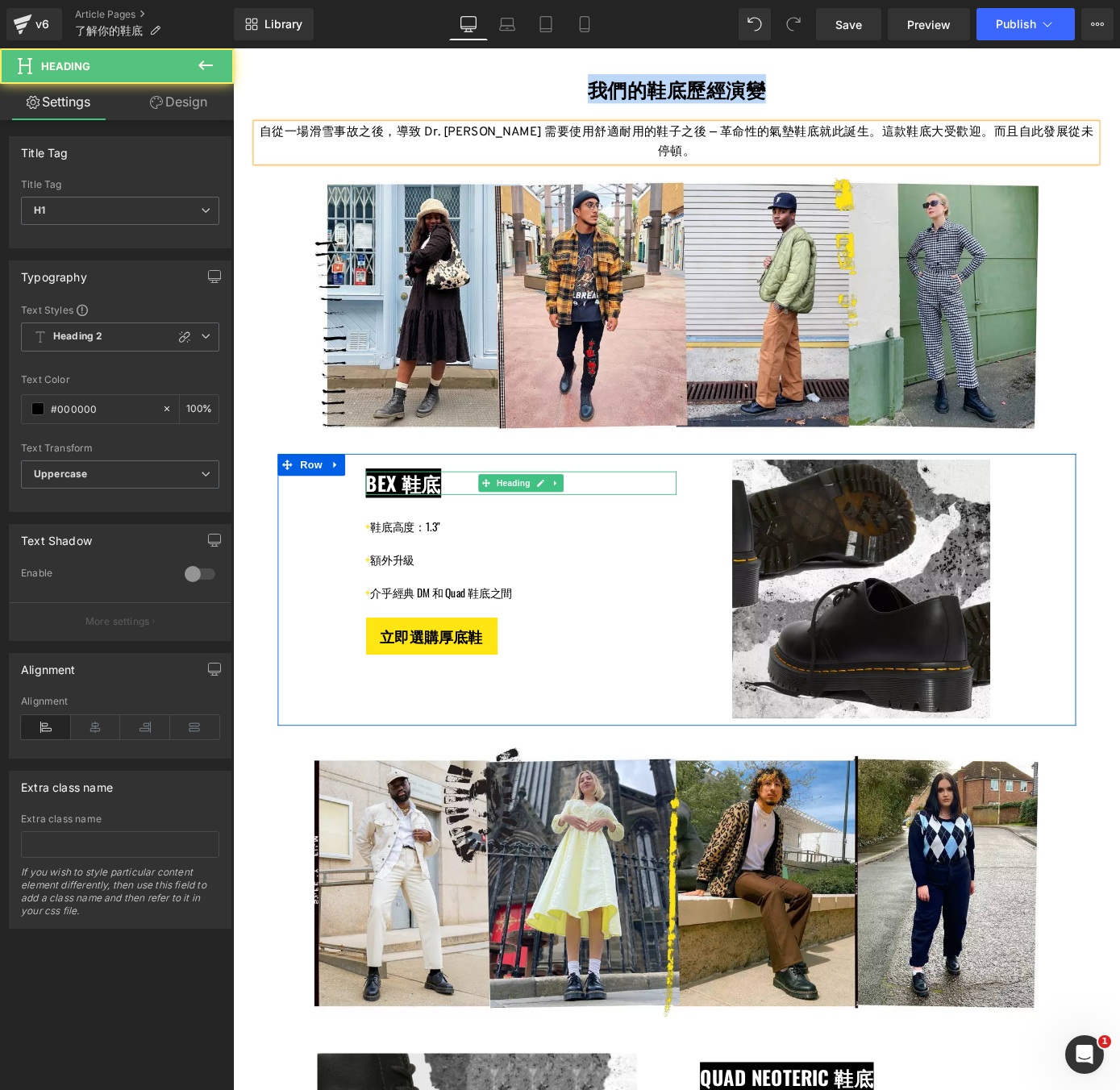
drag, startPoint x: 384, startPoint y: 530, endPoint x: 468, endPoint y: 529, distance: 84.0
click at [462, 529] on span "BEX 鞋底" at bounding box center [420, 526] width 83 height 32
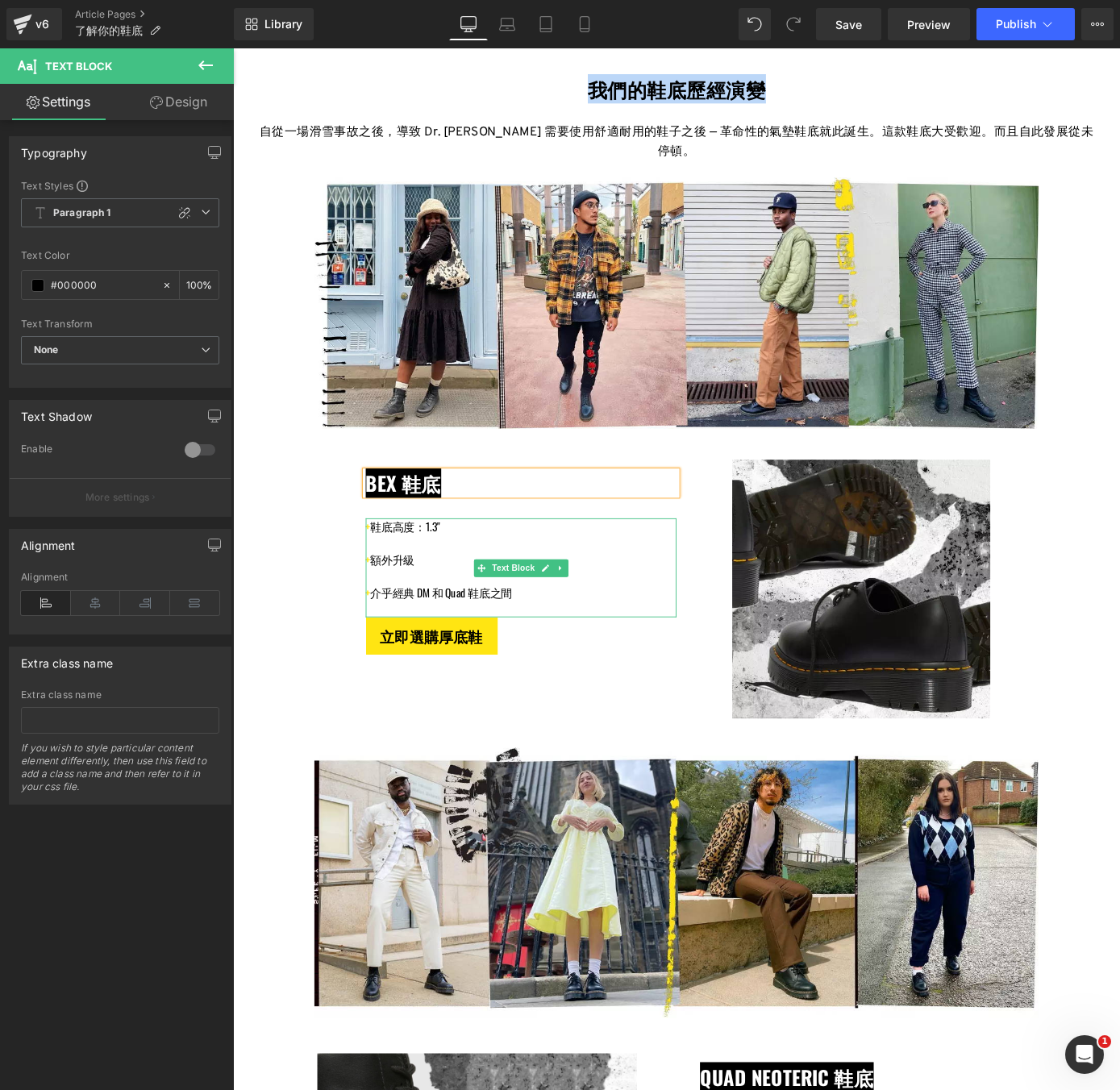
drag, startPoint x: 467, startPoint y: 574, endPoint x: 390, endPoint y: 578, distance: 77.1
click at [390, 578] on p "+ 鞋底高度：1.3"" at bounding box center [551, 574] width 343 height 19
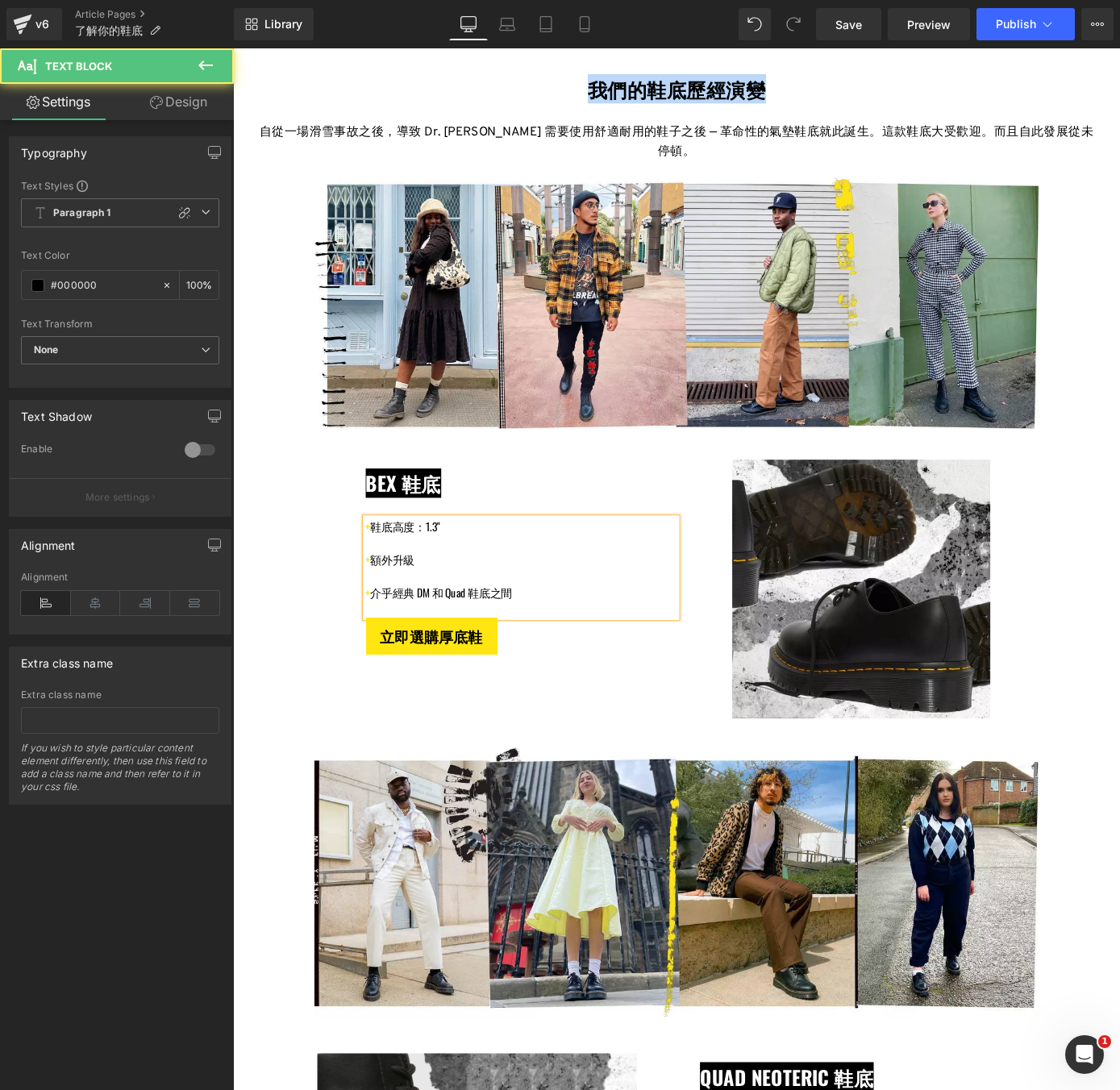
drag, startPoint x: 442, startPoint y: 614, endPoint x: 391, endPoint y: 614, distance: 51.0
click at [391, 614] on p "+ 額外升級" at bounding box center [551, 611] width 343 height 19
drag, startPoint x: 546, startPoint y: 650, endPoint x: 392, endPoint y: 650, distance: 154.0
click at [392, 650] on p "+ 介乎經典 DM 和 Quad 鞋底之間" at bounding box center [551, 648] width 343 height 19
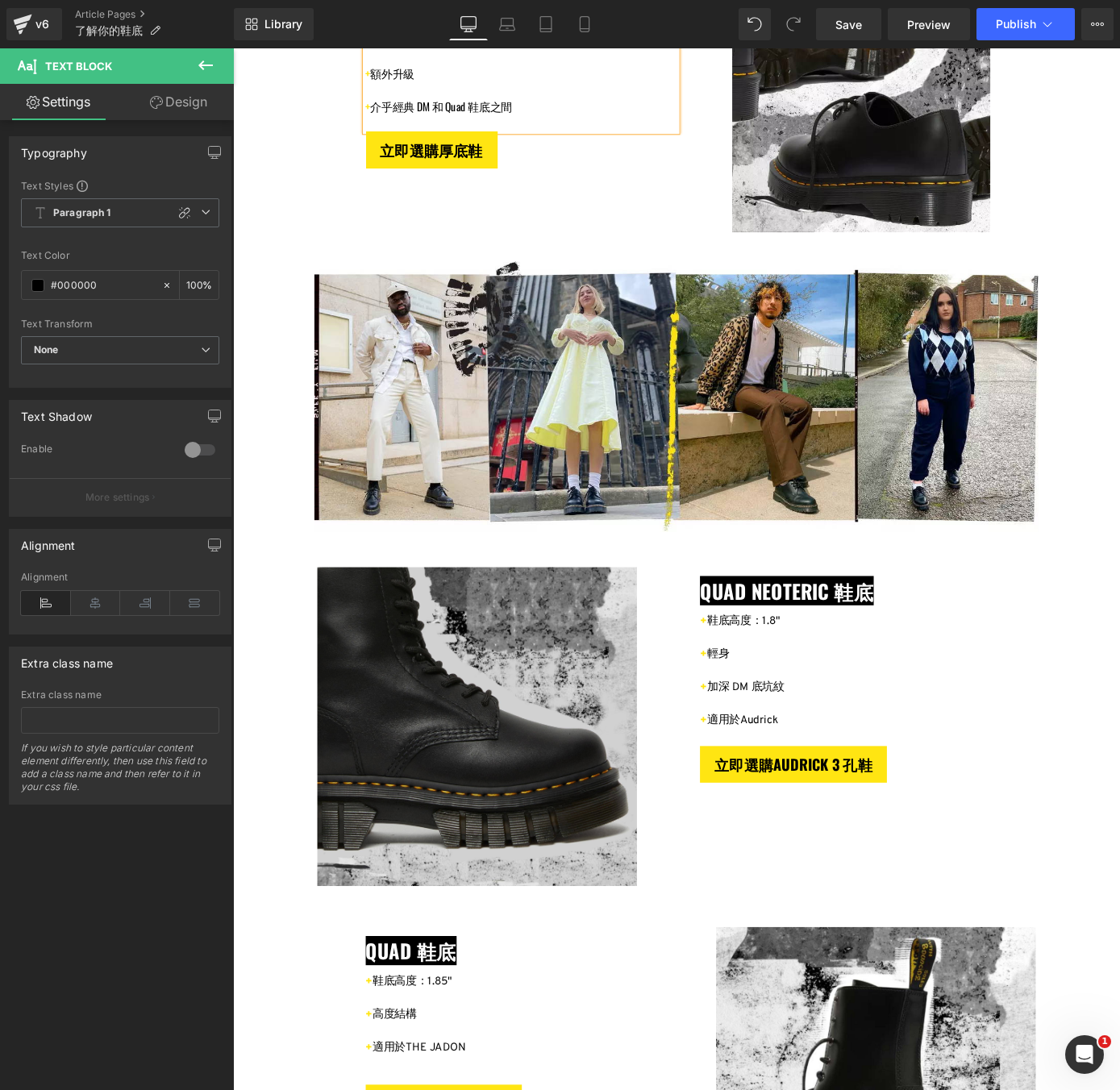
scroll to position [1836, 0]
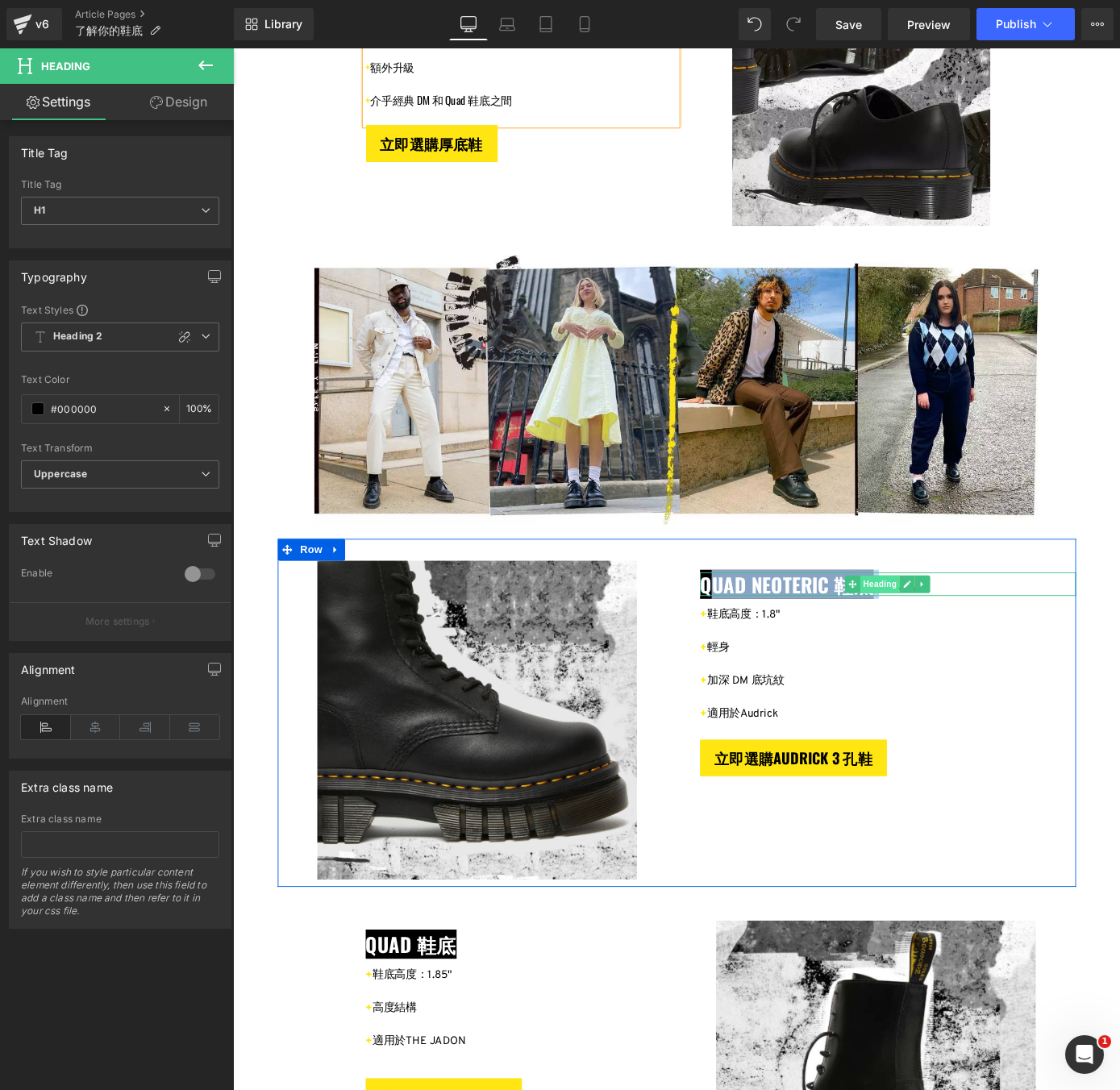
drag, startPoint x: 776, startPoint y: 637, endPoint x: 933, endPoint y: 632, distance: 157.1
click at [933, 632] on div "QUAD NEOTERIC 鞋底 Heading" at bounding box center [954, 638] width 414 height 26
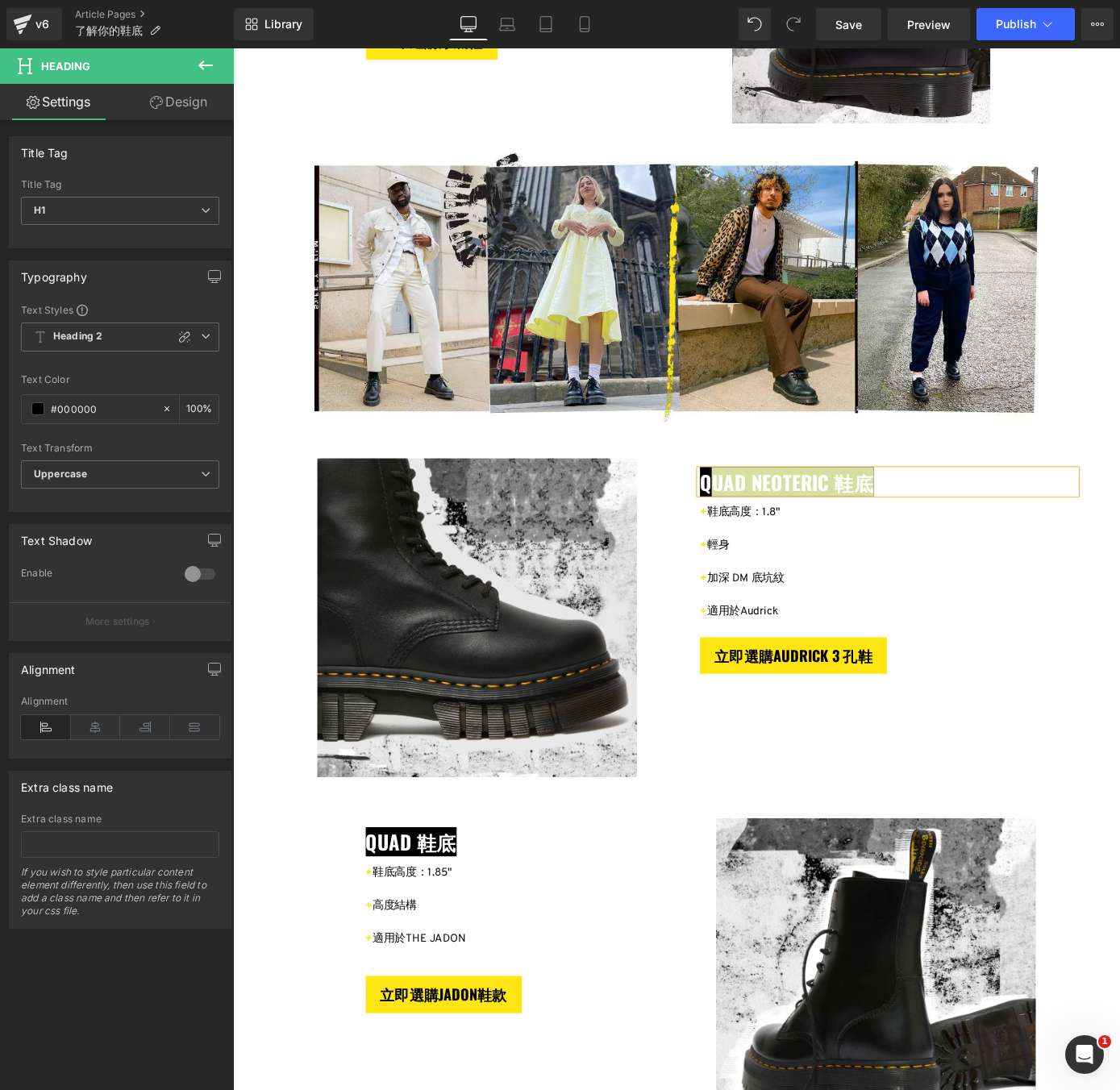
scroll to position [1950, 0]
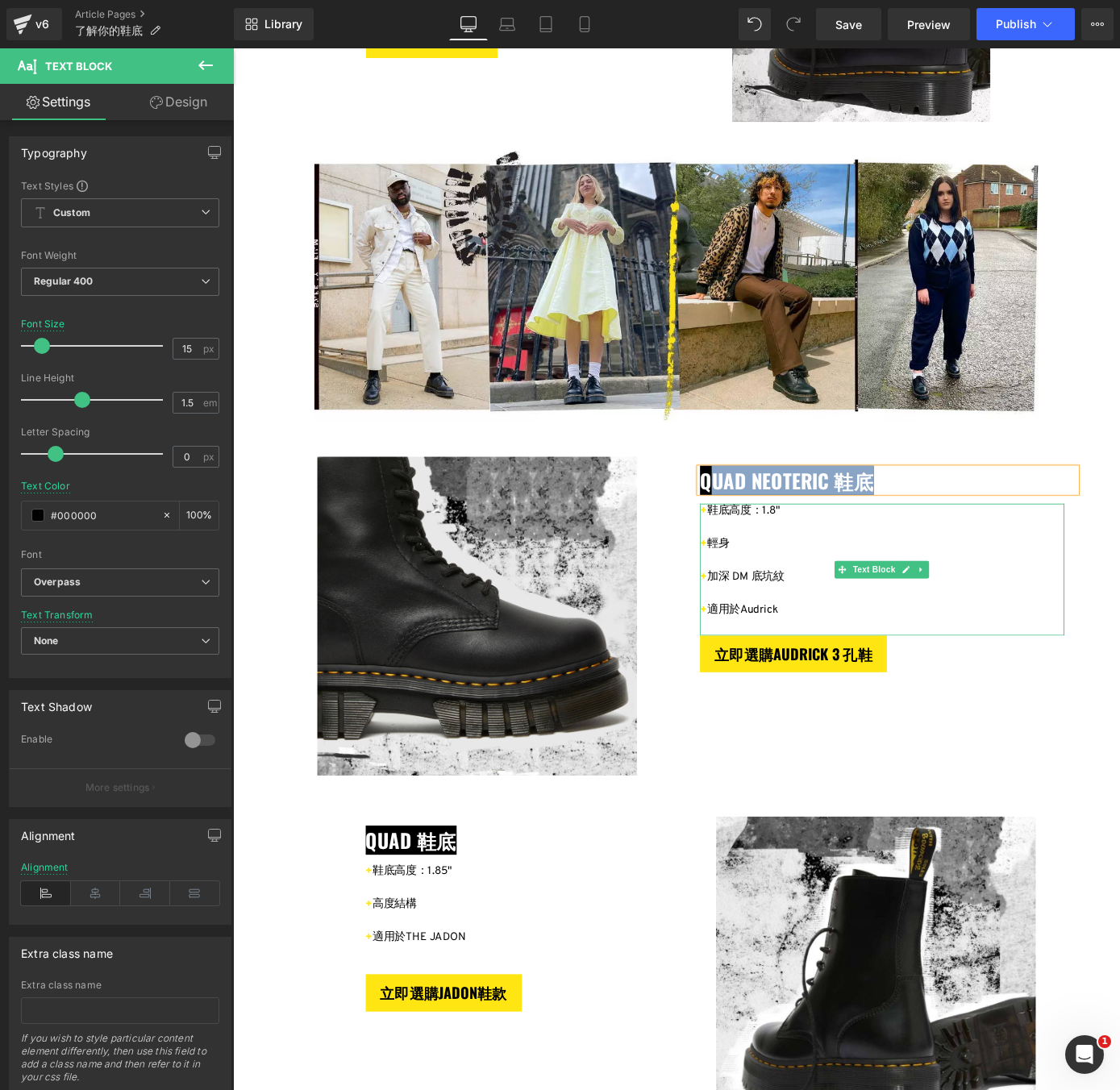
drag, startPoint x: 837, startPoint y: 557, endPoint x: 761, endPoint y: 558, distance: 76.0
click at [761, 558] on p "+ 鞋底高度：1.8"" at bounding box center [947, 558] width 401 height 19
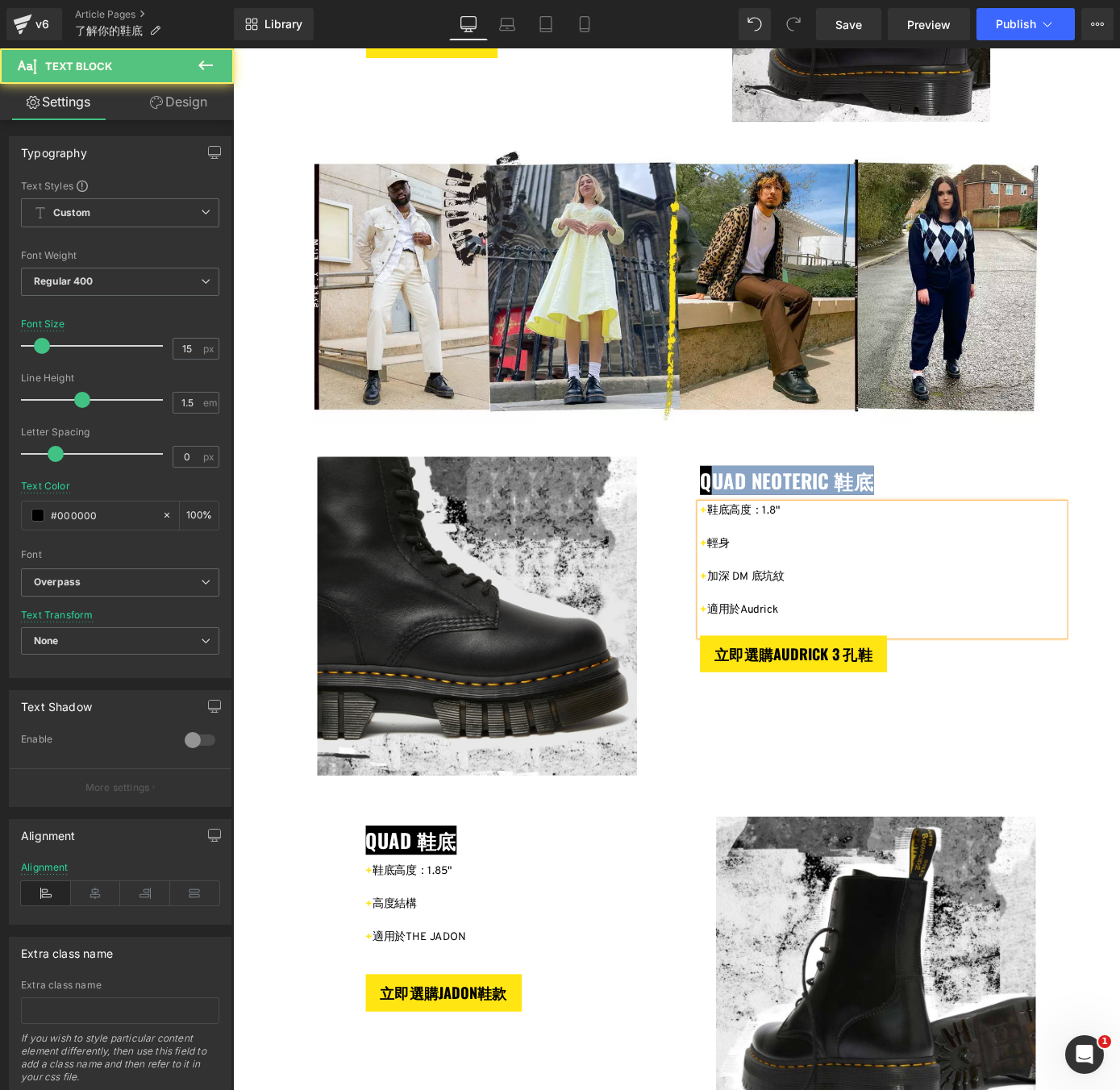
drag, startPoint x: 777, startPoint y: 593, endPoint x: 760, endPoint y: 593, distance: 17.0
click at [760, 593] on p "+ 輕身" at bounding box center [947, 595] width 401 height 19
drag, startPoint x: 844, startPoint y: 622, endPoint x: 760, endPoint y: 622, distance: 84.0
click at [760, 622] on p "+ 加深 DM 底坑紋" at bounding box center [947, 631] width 401 height 19
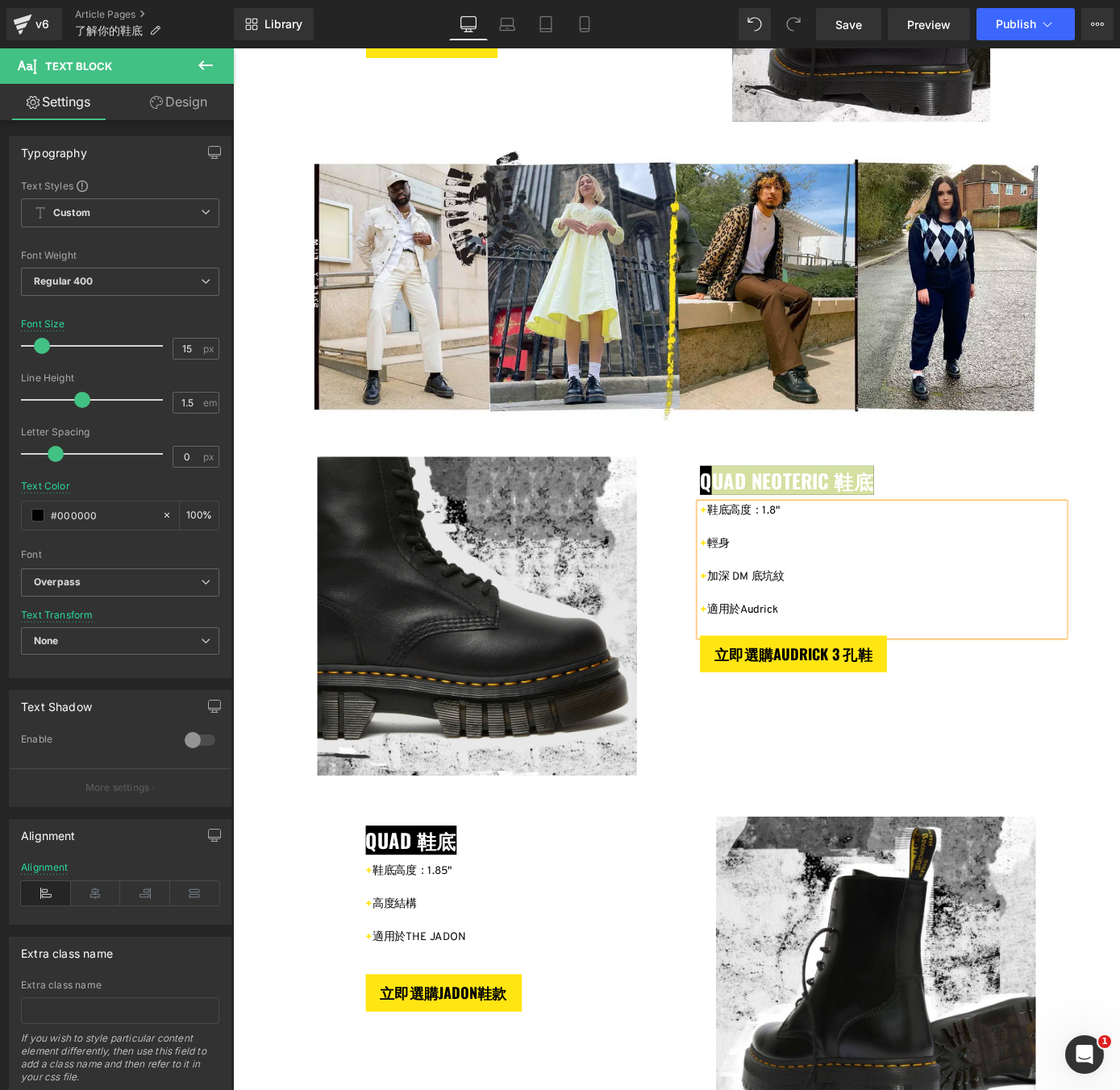
scroll to position [2161, 0]
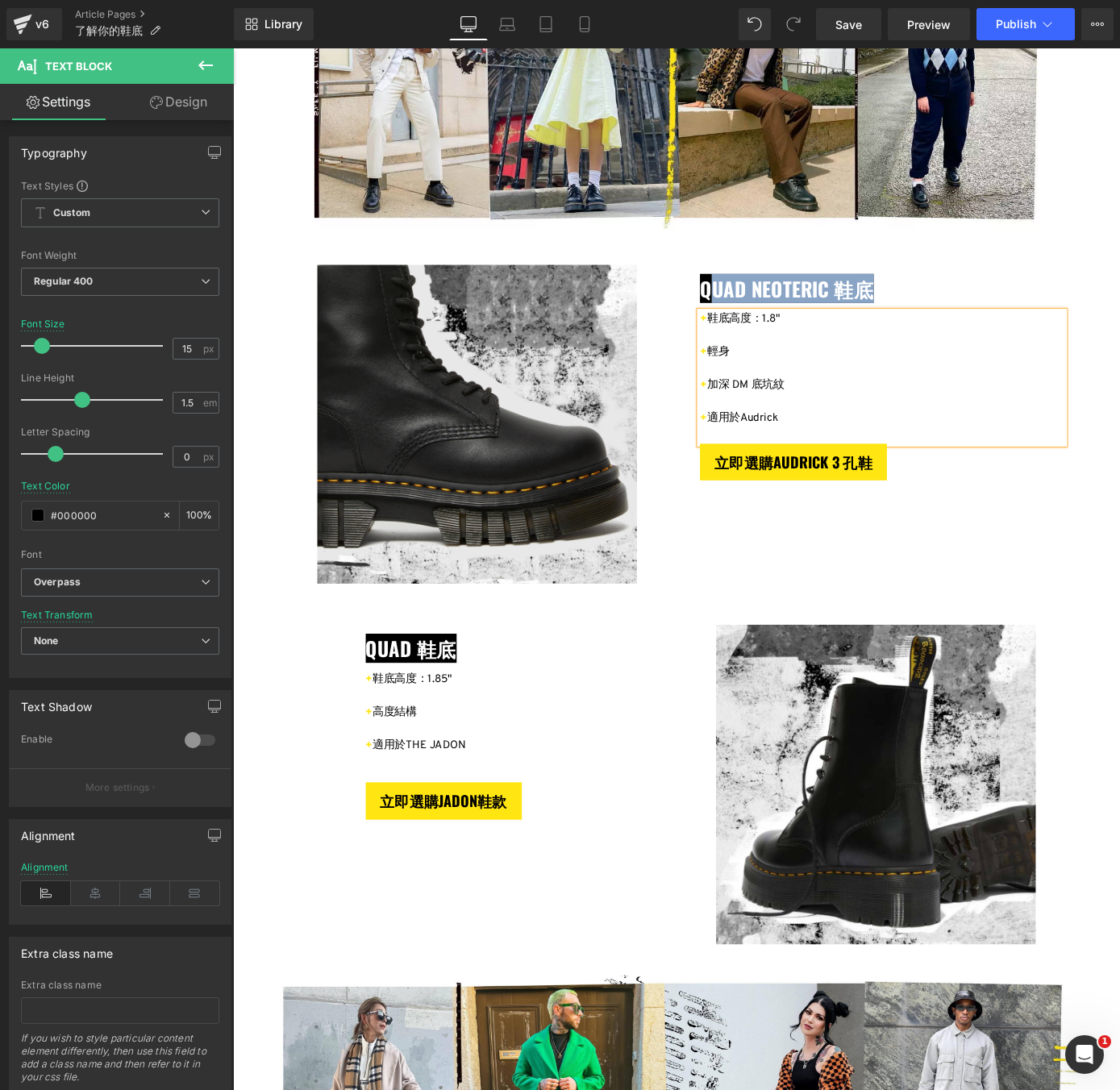
drag, startPoint x: 834, startPoint y: 447, endPoint x: 761, endPoint y: 452, distance: 73.2
click at [761, 452] on p "+ 適用於Audrick" at bounding box center [947, 456] width 401 height 19
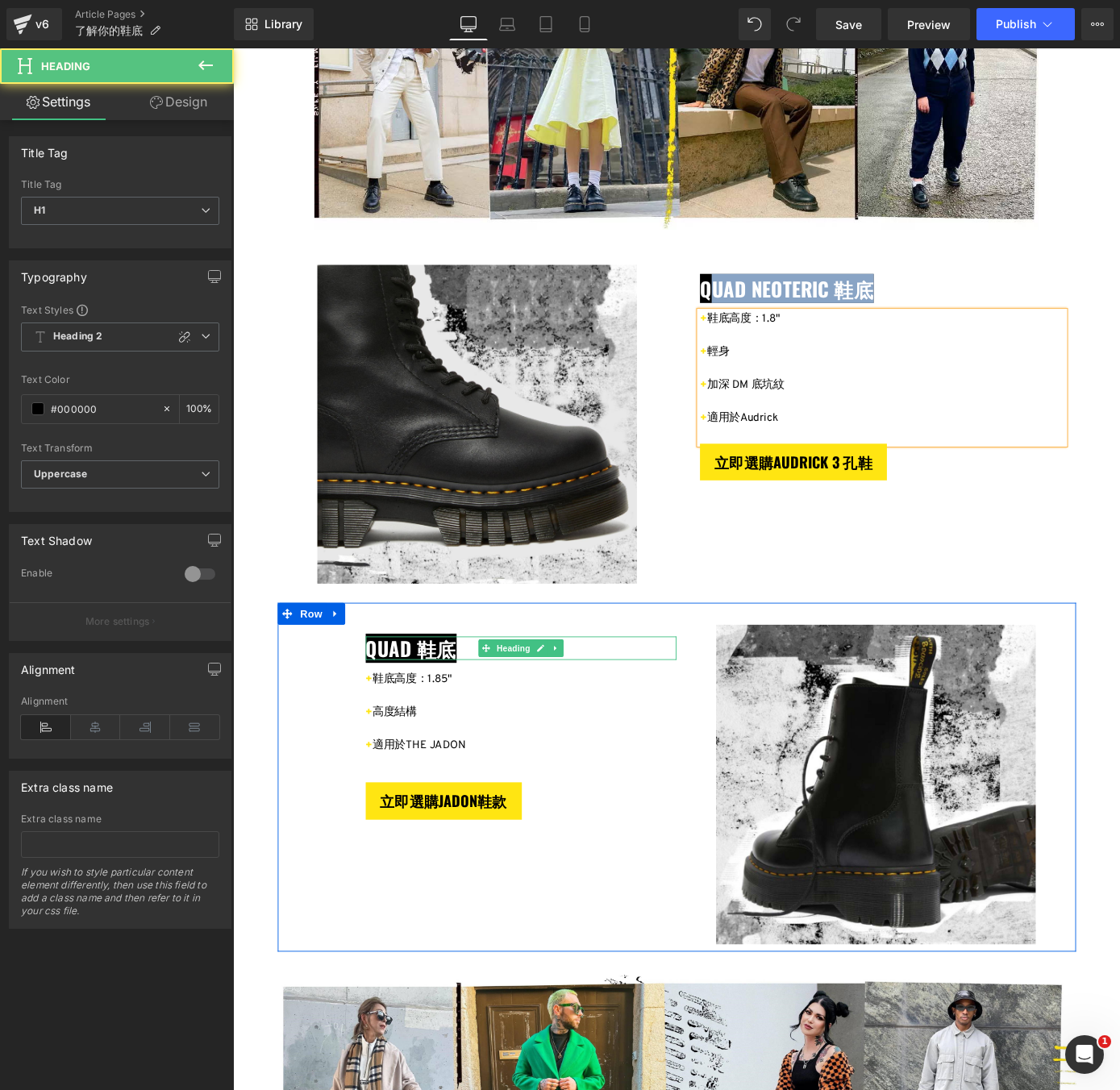
drag, startPoint x: 481, startPoint y: 706, endPoint x: 383, endPoint y: 706, distance: 98.0
click at [383, 706] on span "QUAD 鞋底" at bounding box center [429, 708] width 100 height 32
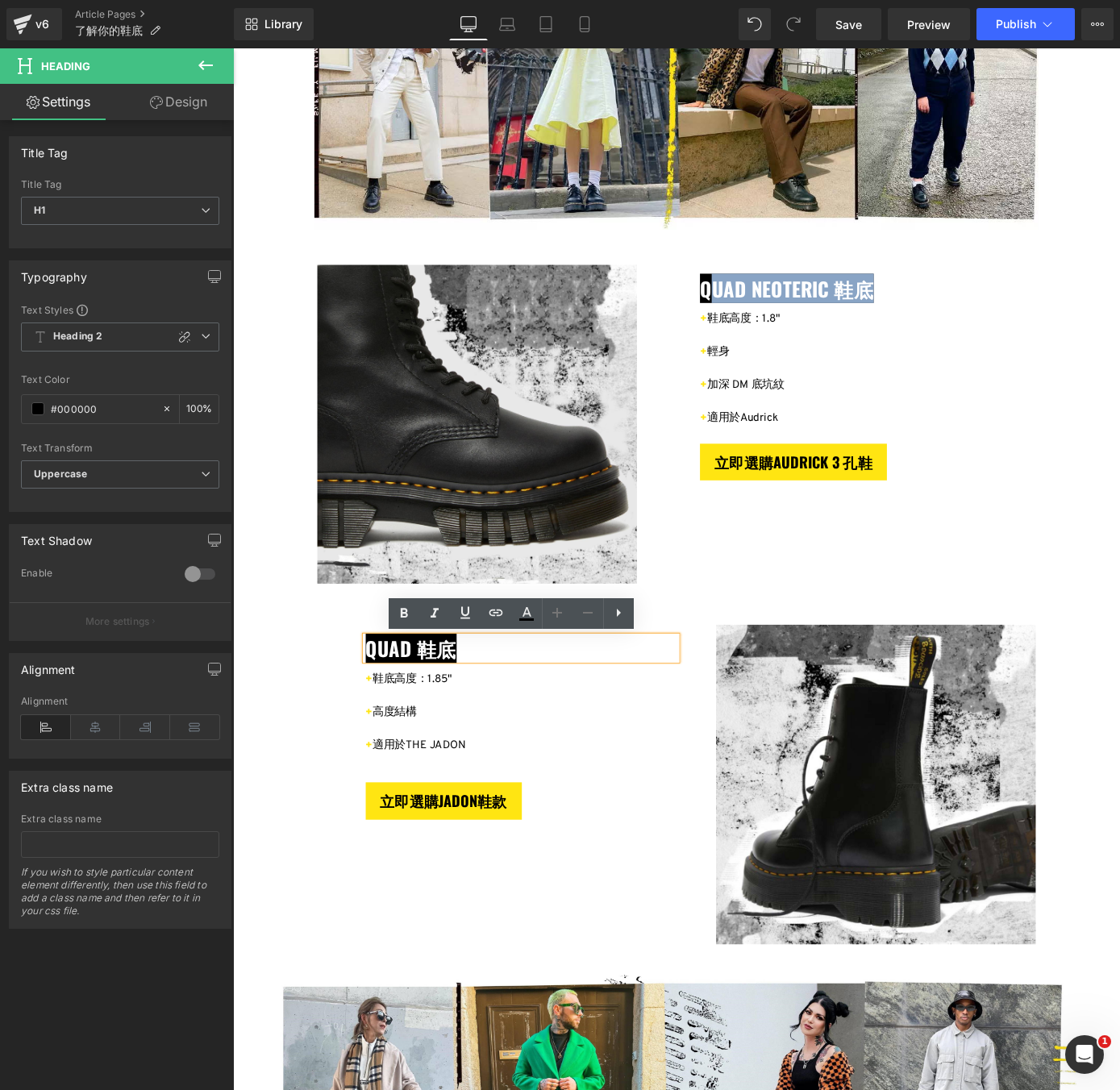
drag, startPoint x: 383, startPoint y: 706, endPoint x: 480, endPoint y: 699, distance: 97.3
click at [479, 699] on span "QUAD 鞋底" at bounding box center [429, 708] width 100 height 32
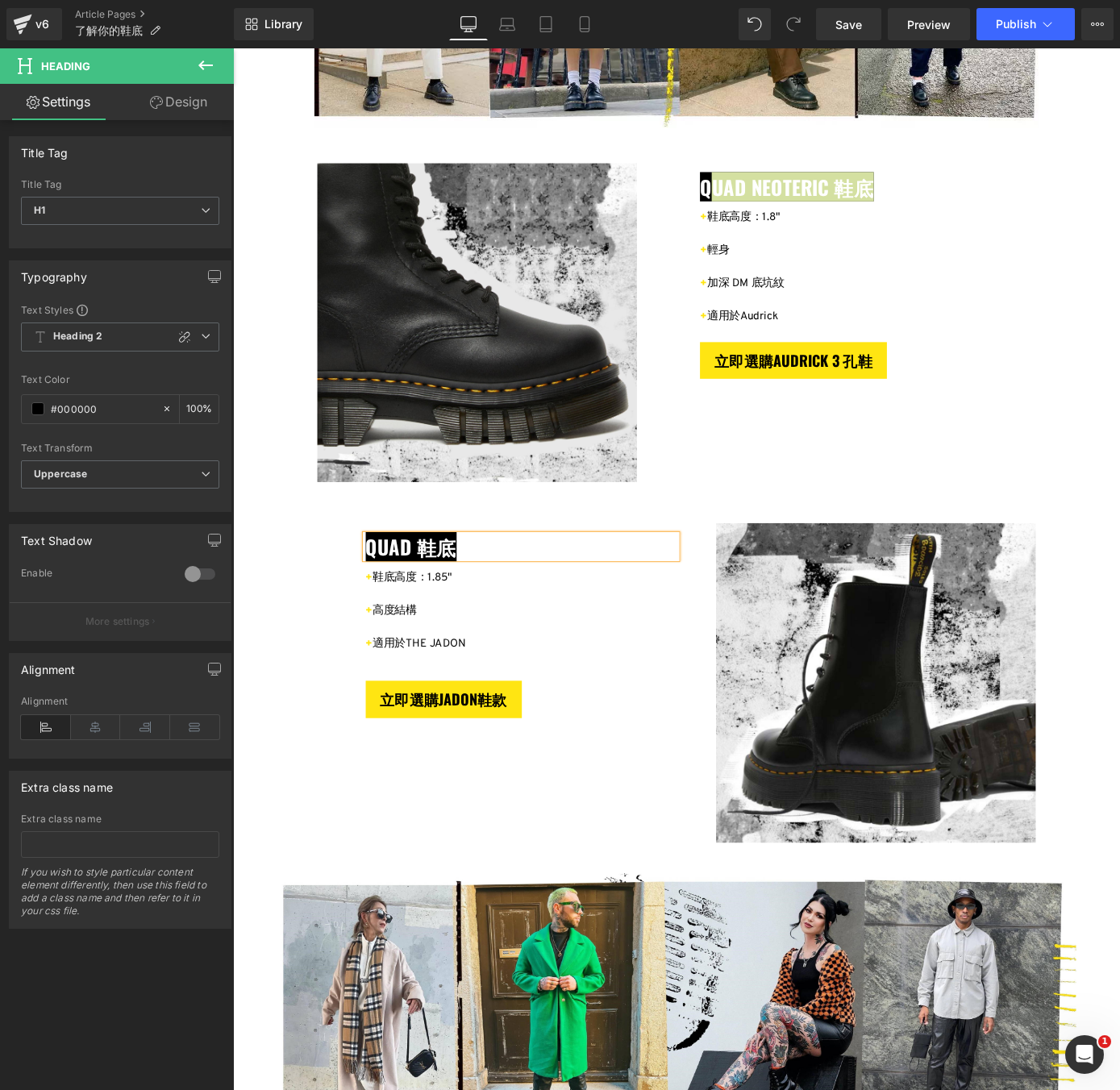
scroll to position [2288, 0]
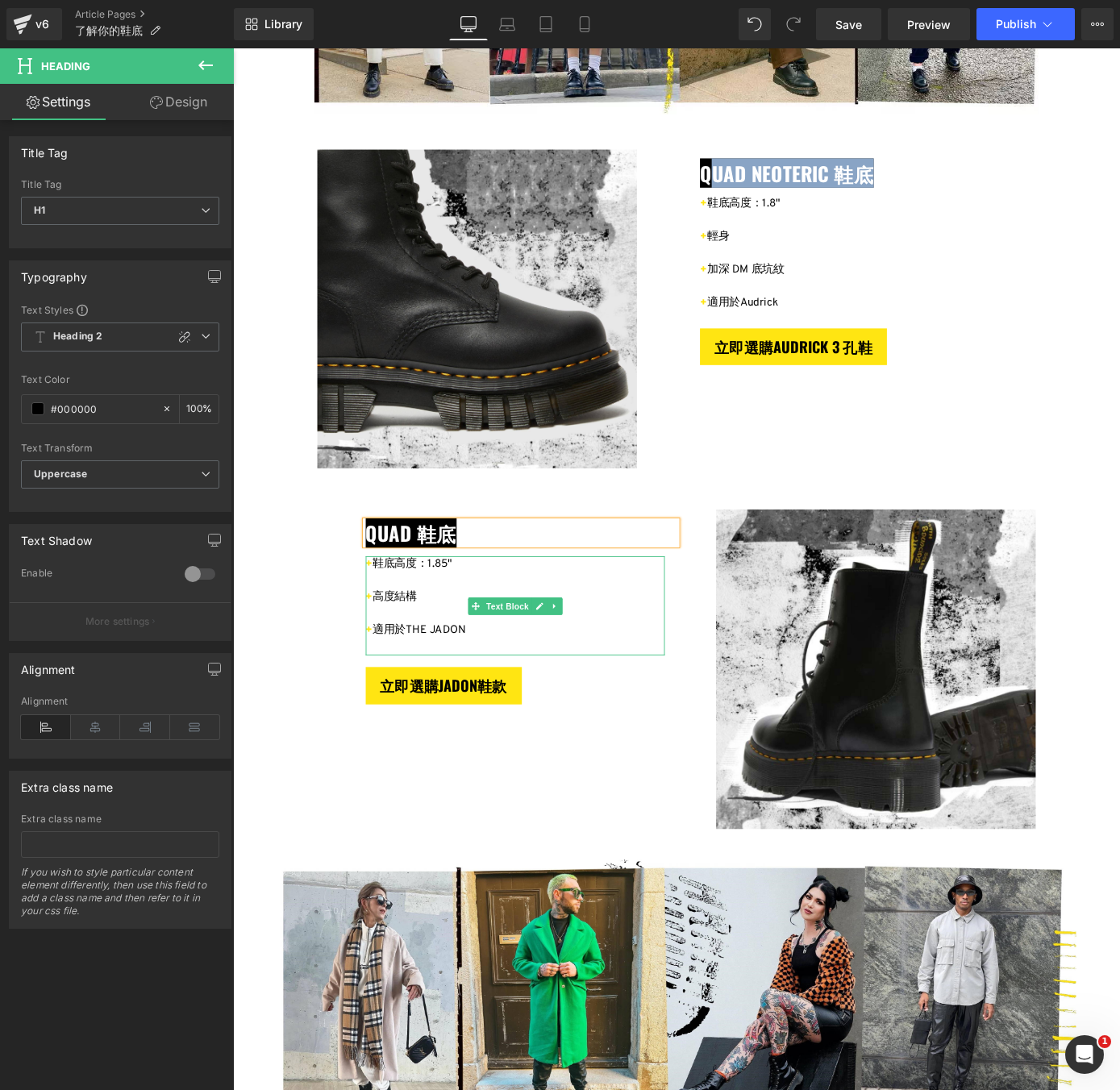
click at [483, 616] on p "+ 鞋底高度：1.85"" at bounding box center [544, 616] width 330 height 19
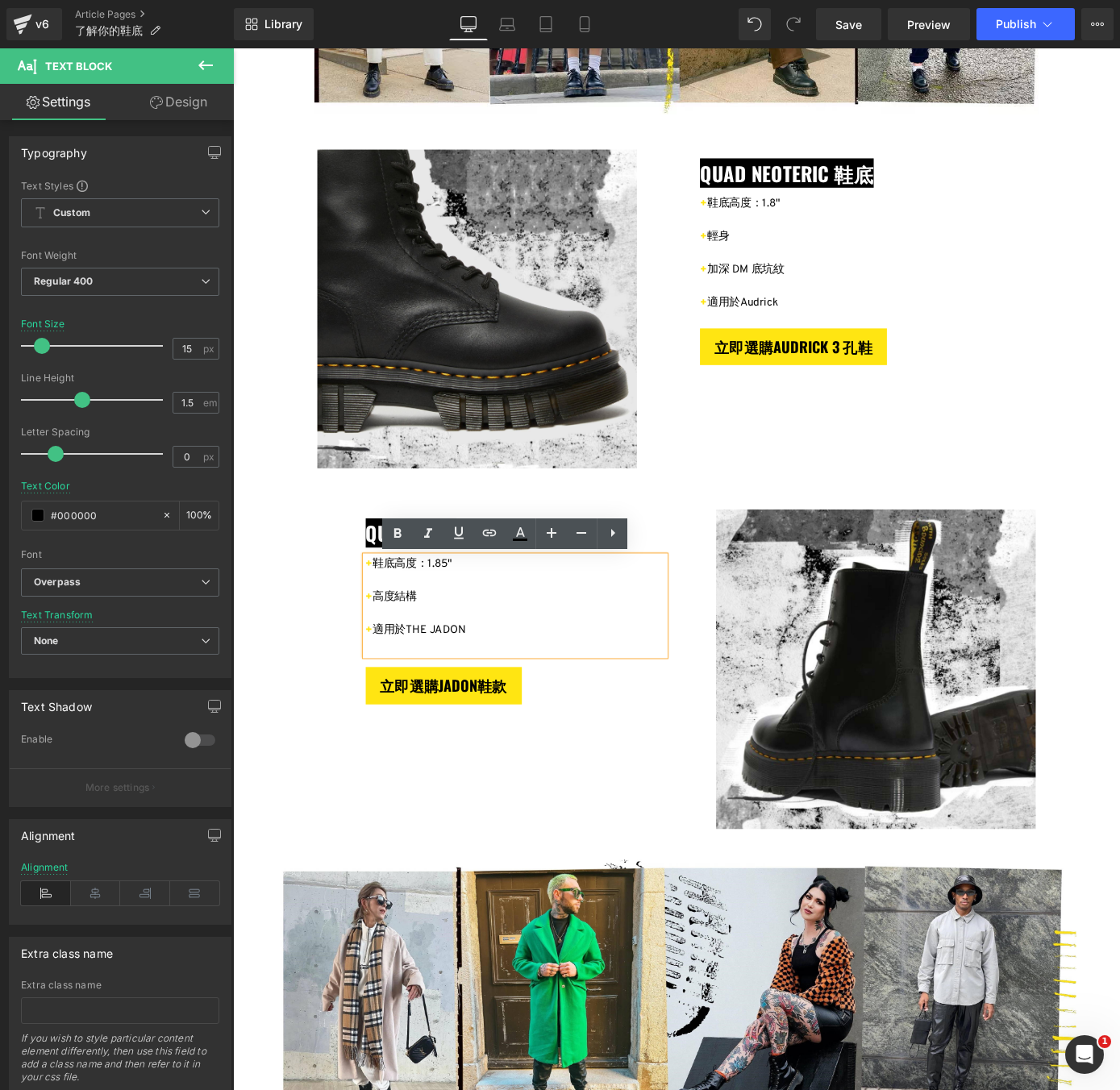
drag, startPoint x: 483, startPoint y: 616, endPoint x: 393, endPoint y: 616, distance: 90.0
click at [393, 616] on p "+ 鞋底高度：1.85"" at bounding box center [544, 616] width 330 height 19
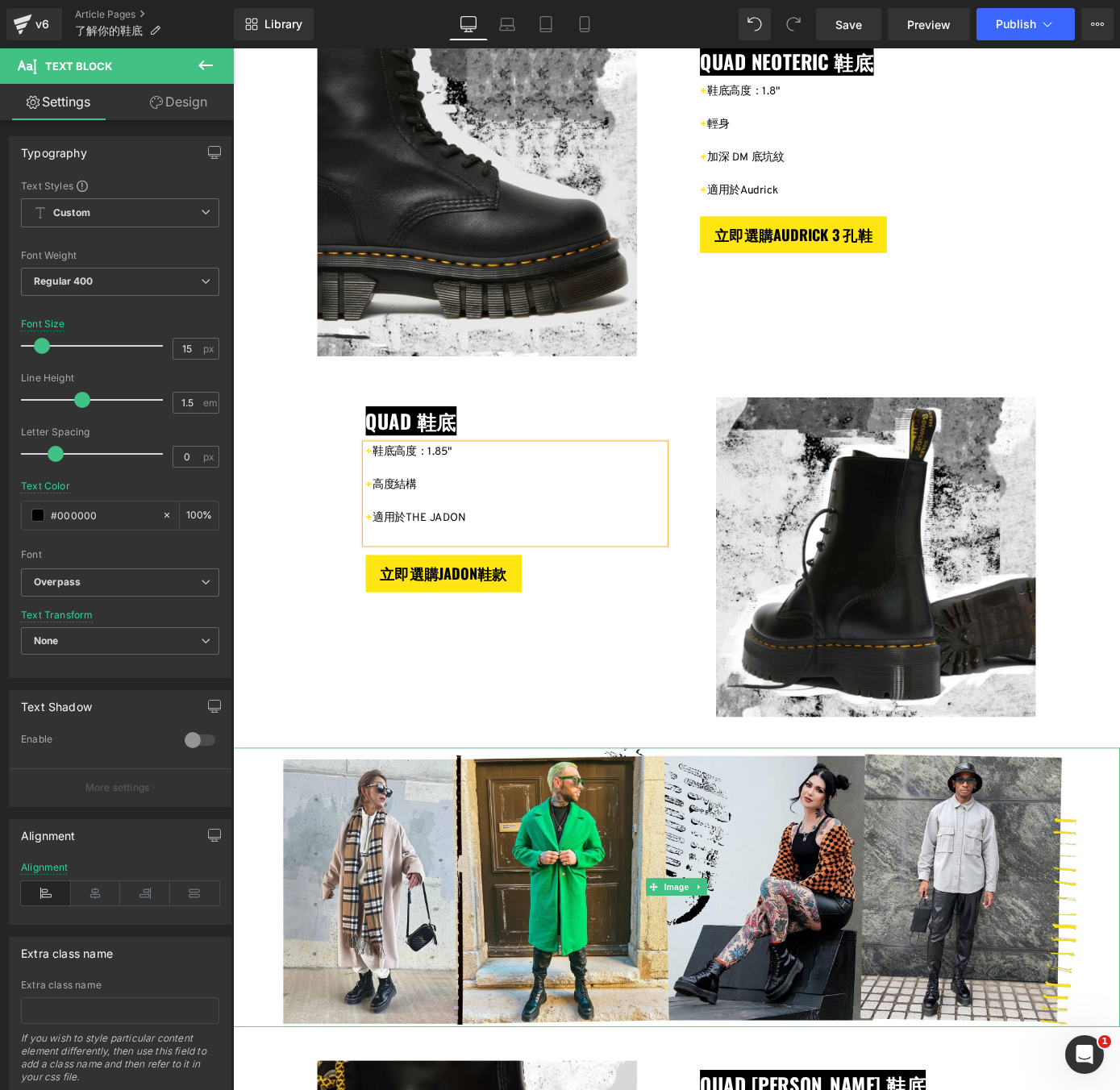
scroll to position [2425, 0]
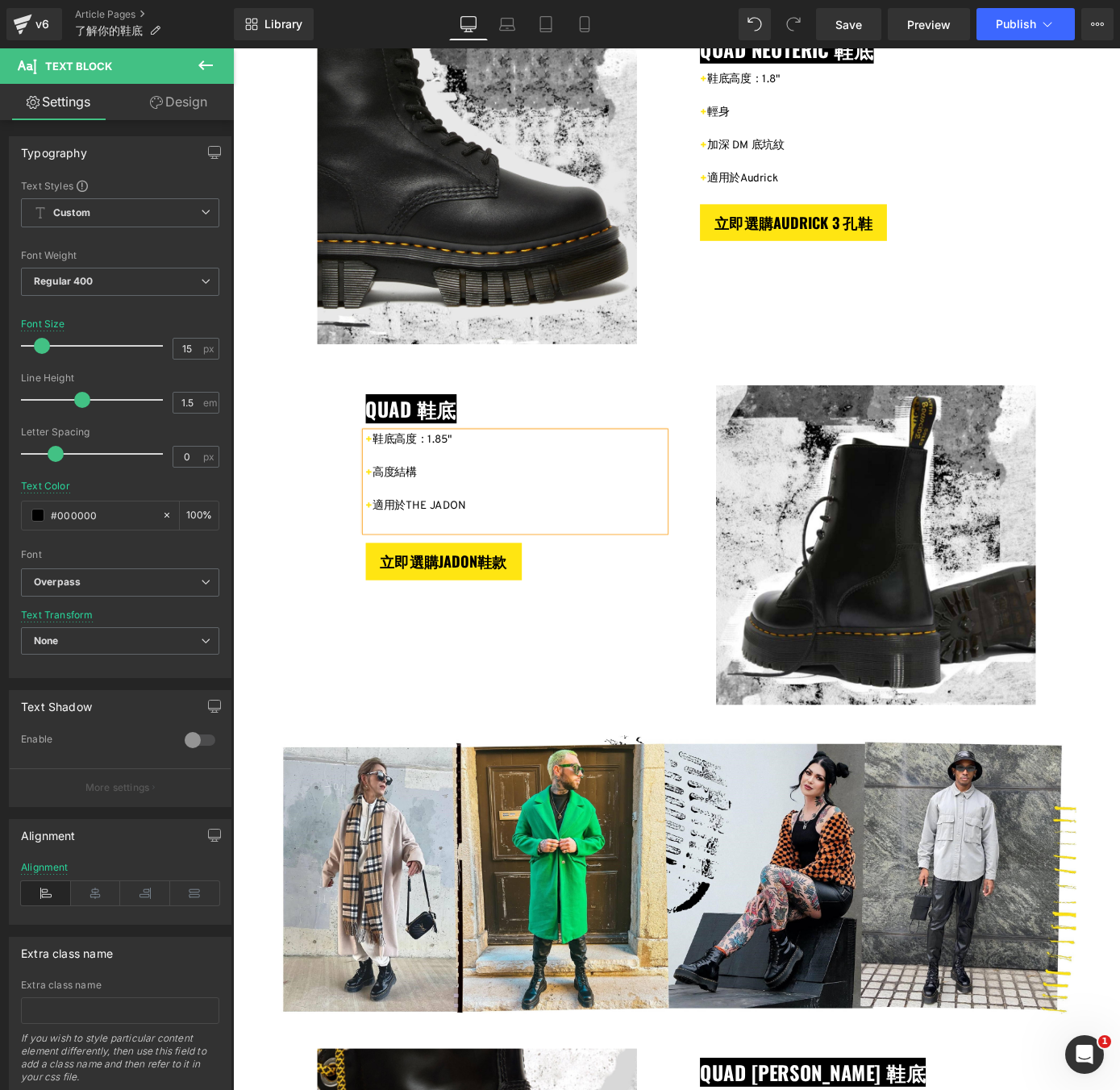
drag, startPoint x: 441, startPoint y: 518, endPoint x: 393, endPoint y: 519, distance: 48.0
click at [393, 519] on p "+ 高度結構" at bounding box center [544, 516] width 330 height 19
drag, startPoint x: 495, startPoint y: 548, endPoint x: 395, endPoint y: 545, distance: 100.0
click at [395, 545] on p "+ 適用於THE JADON" at bounding box center [544, 553] width 330 height 19
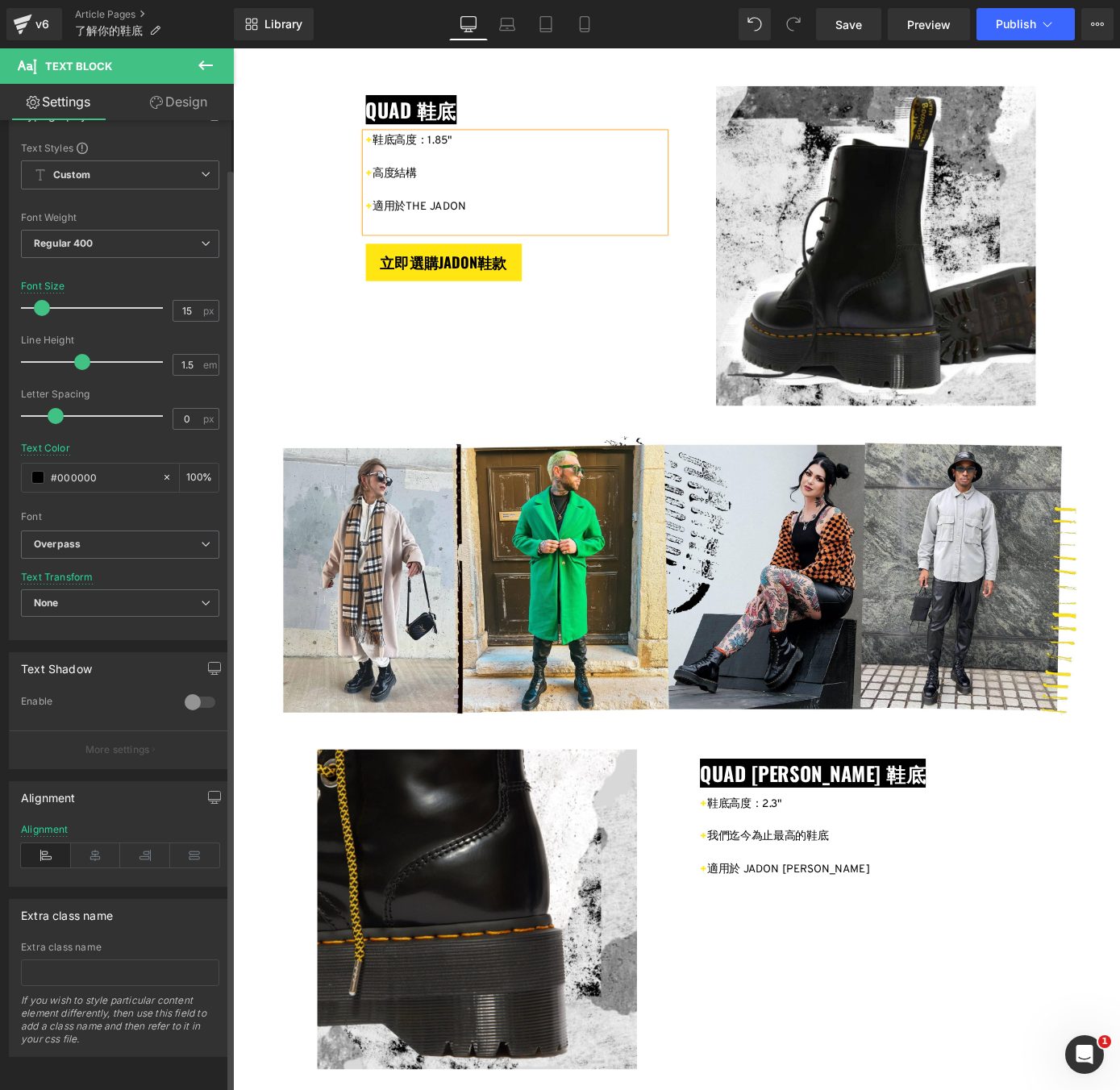
scroll to position [2923, 0]
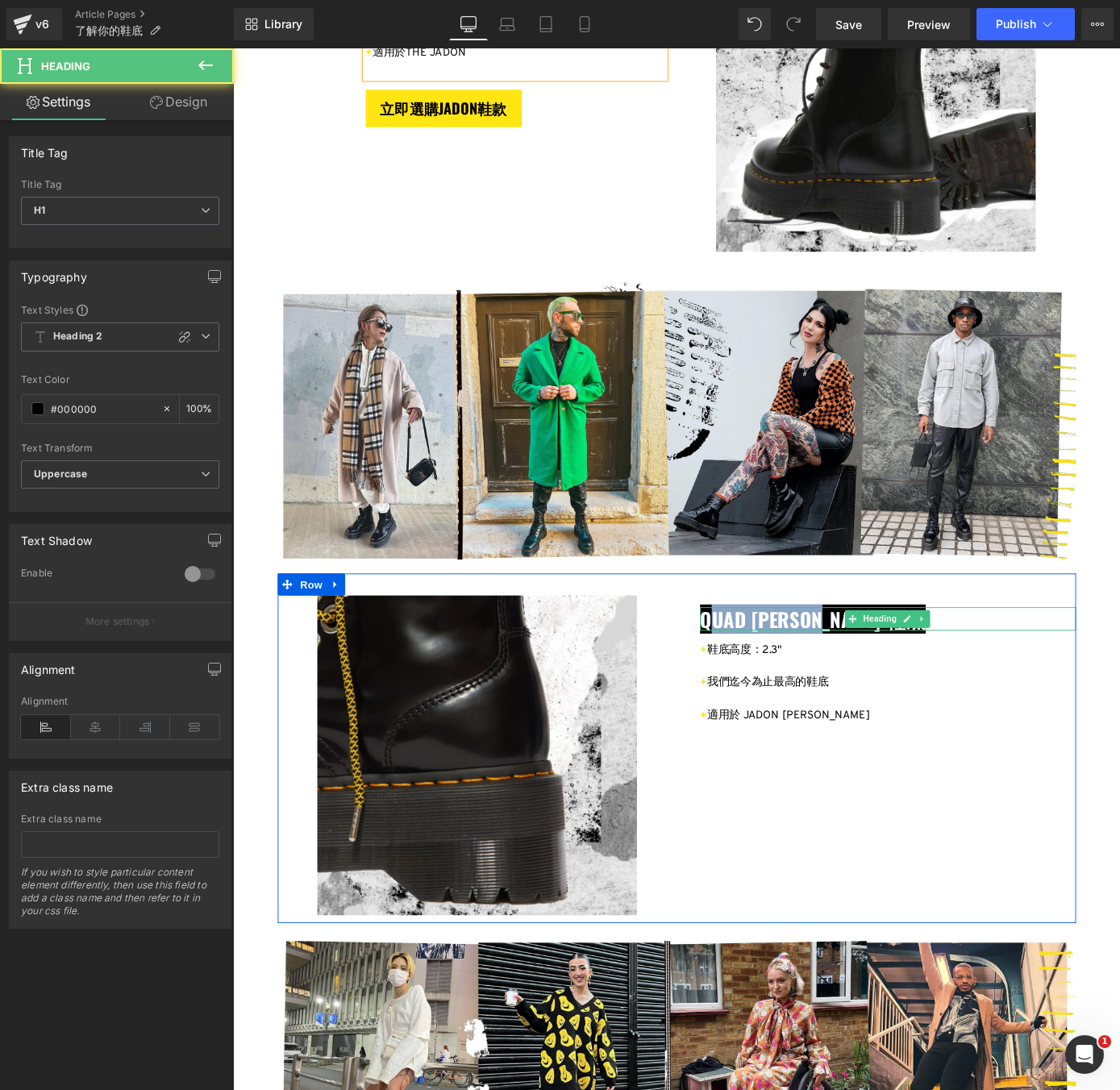
drag, startPoint x: 890, startPoint y: 670, endPoint x: 757, endPoint y: 669, distance: 133.0
click at [757, 669] on span "QUAD [PERSON_NAME] 鞋底" at bounding box center [870, 675] width 248 height 32
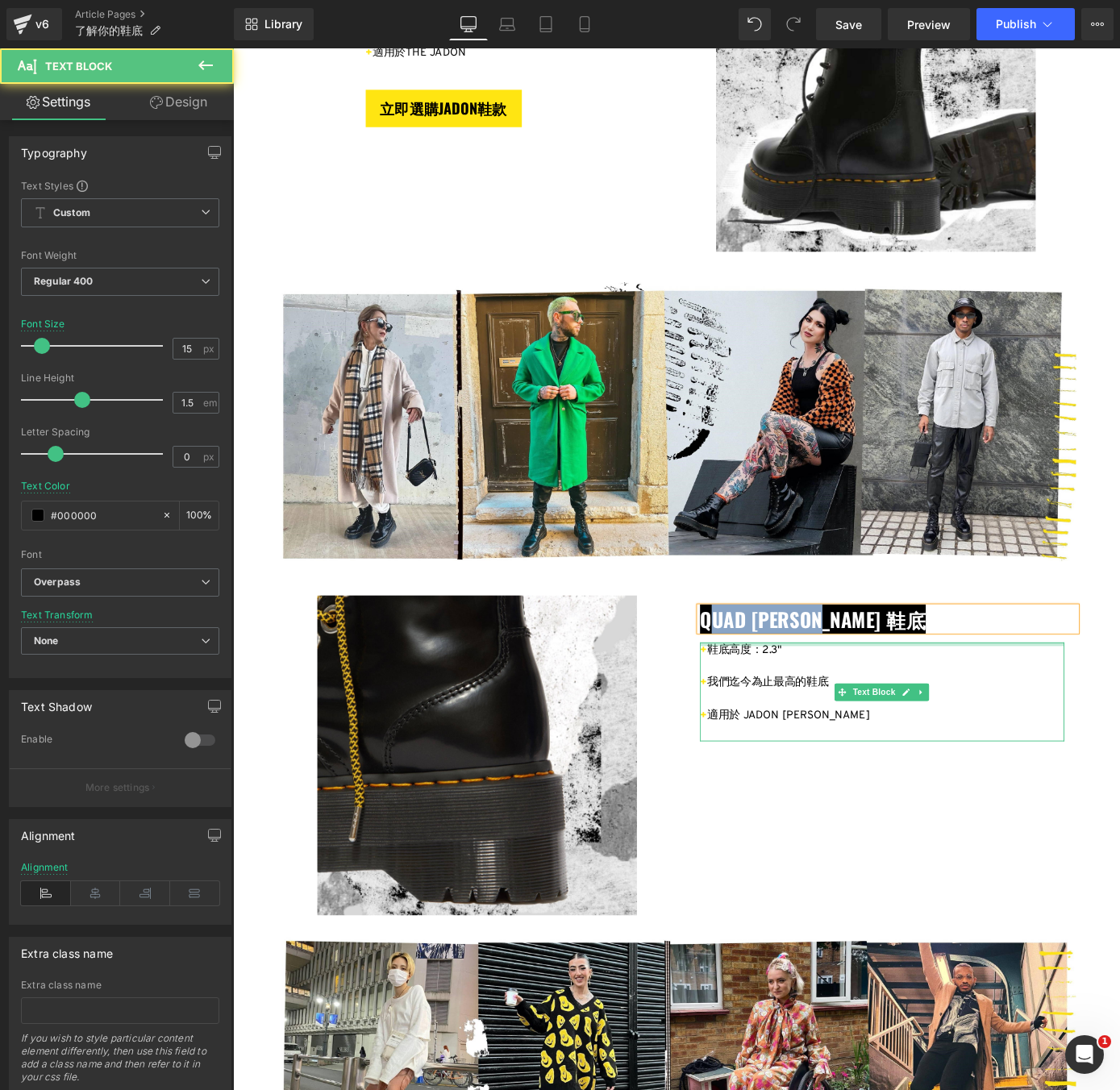
drag, startPoint x: 852, startPoint y: 705, endPoint x: 782, endPoint y: 704, distance: 70.0
click at [782, 704] on div at bounding box center [947, 703] width 401 height 4
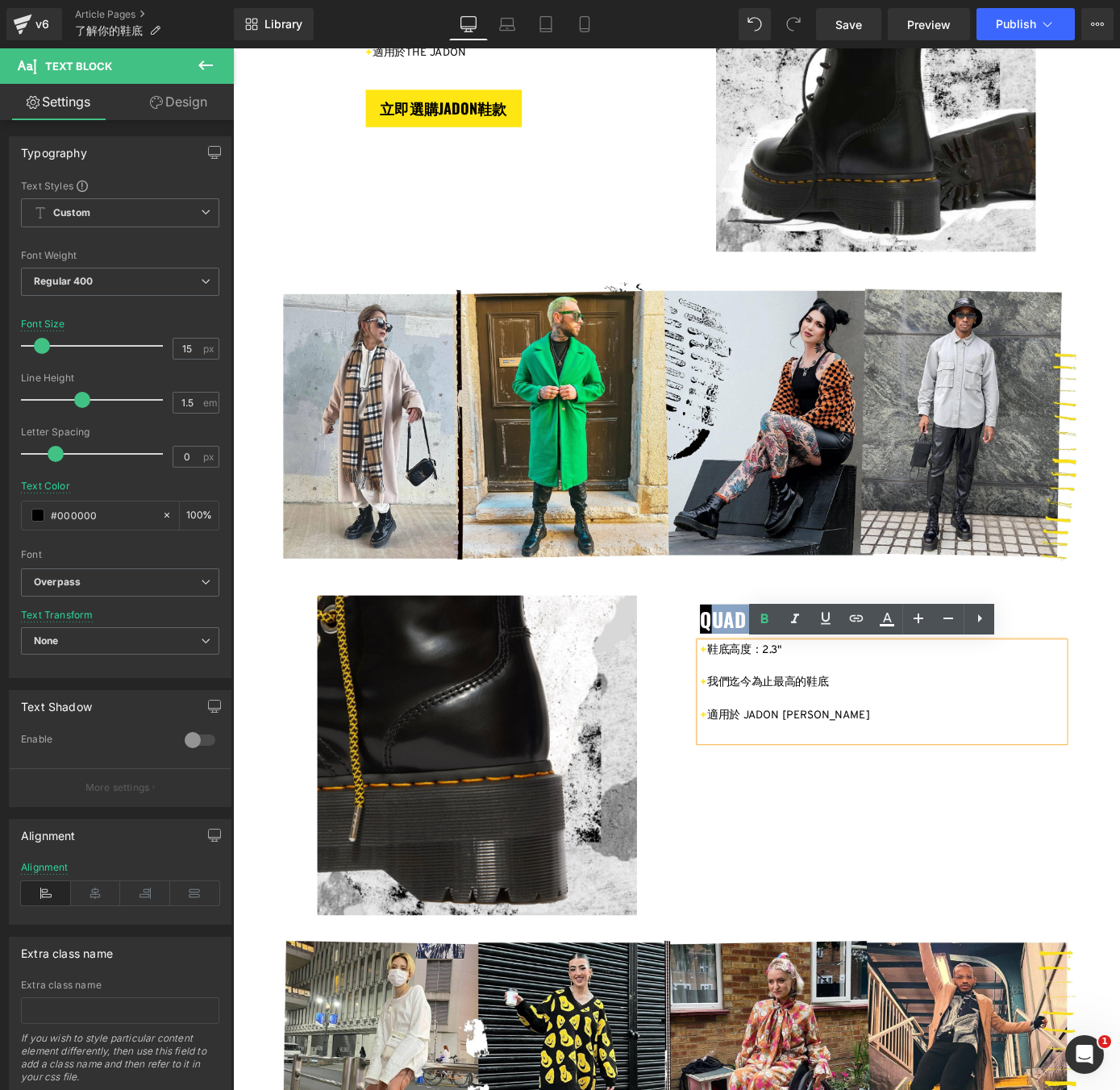
drag, startPoint x: 842, startPoint y: 712, endPoint x: 761, endPoint y: 709, distance: 81.1
click at [761, 709] on p "+ 鞋底高度：2.3"" at bounding box center [947, 711] width 401 height 19
drag, startPoint x: 897, startPoint y: 744, endPoint x: 760, endPoint y: 744, distance: 137.0
click at [760, 744] on p "+ 我們迄今為止最高的鞋底" at bounding box center [947, 747] width 401 height 19
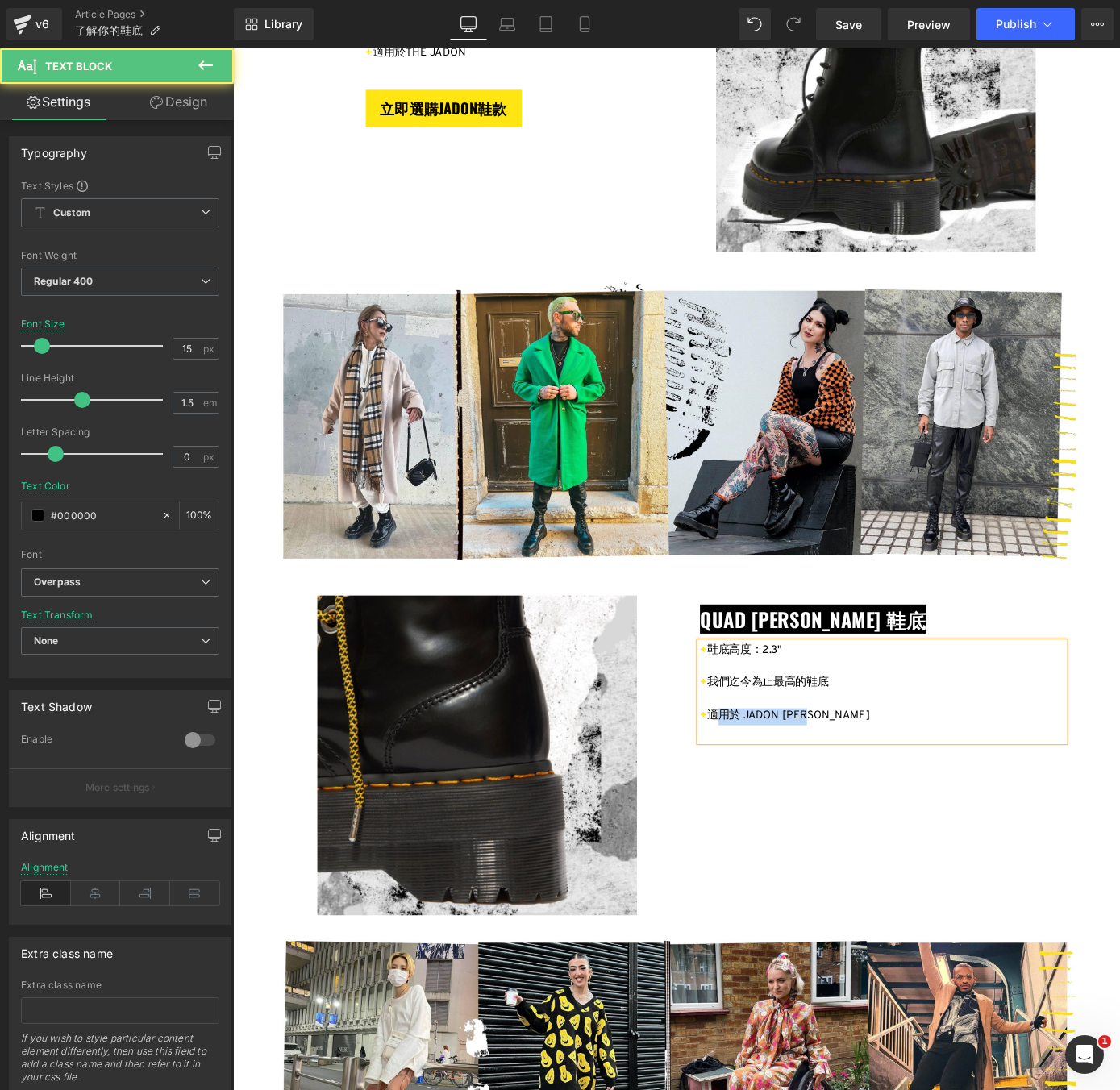
drag, startPoint x: 865, startPoint y: 788, endPoint x: 761, endPoint y: 787, distance: 104.0
click at [761, 787] on p "+ 適用於 JADON [PERSON_NAME]" at bounding box center [947, 784] width 401 height 19
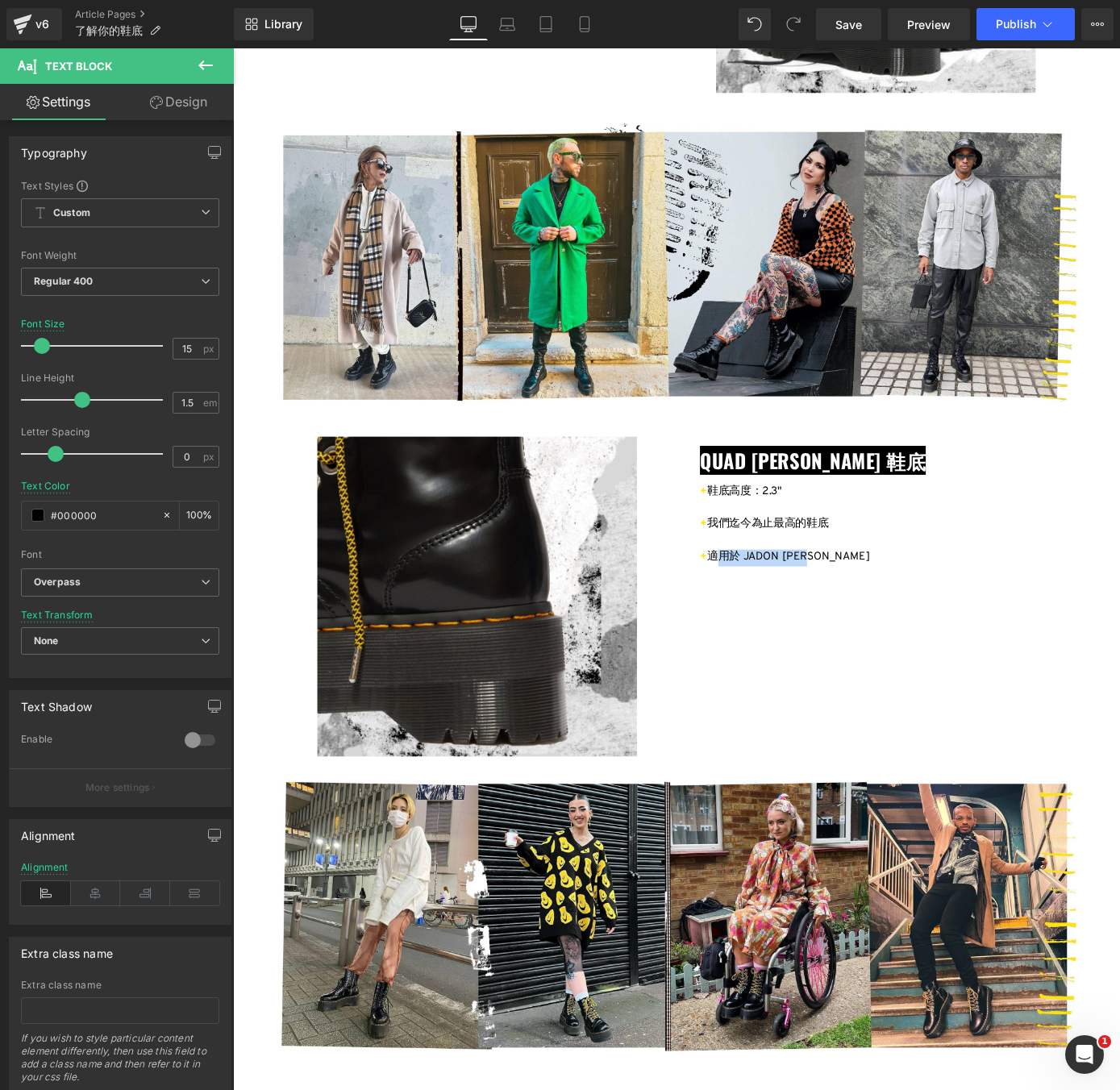
scroll to position [3181, 0]
